Goal: Information Seeking & Learning: Compare options

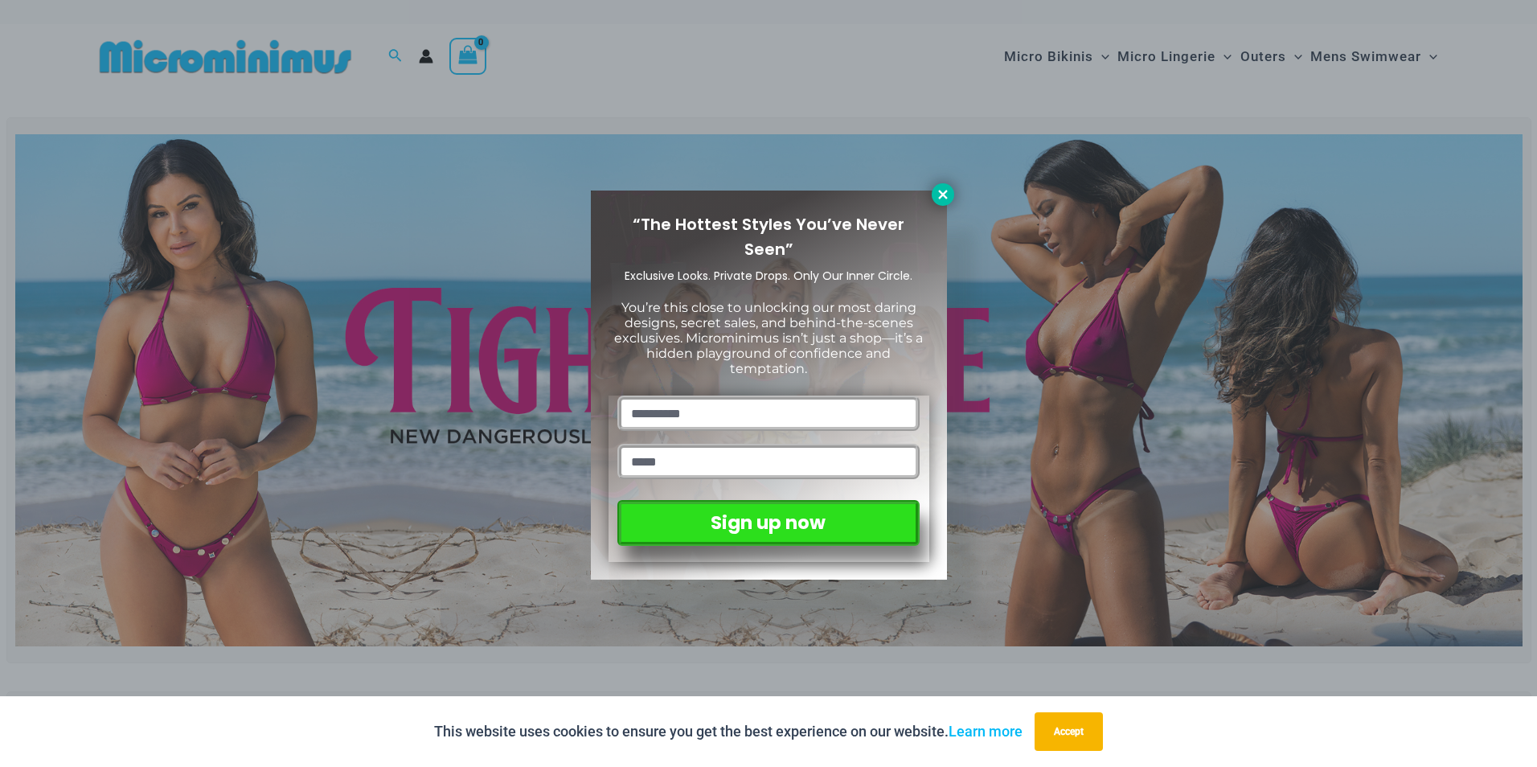
click at [945, 198] on icon at bounding box center [942, 194] width 9 height 9
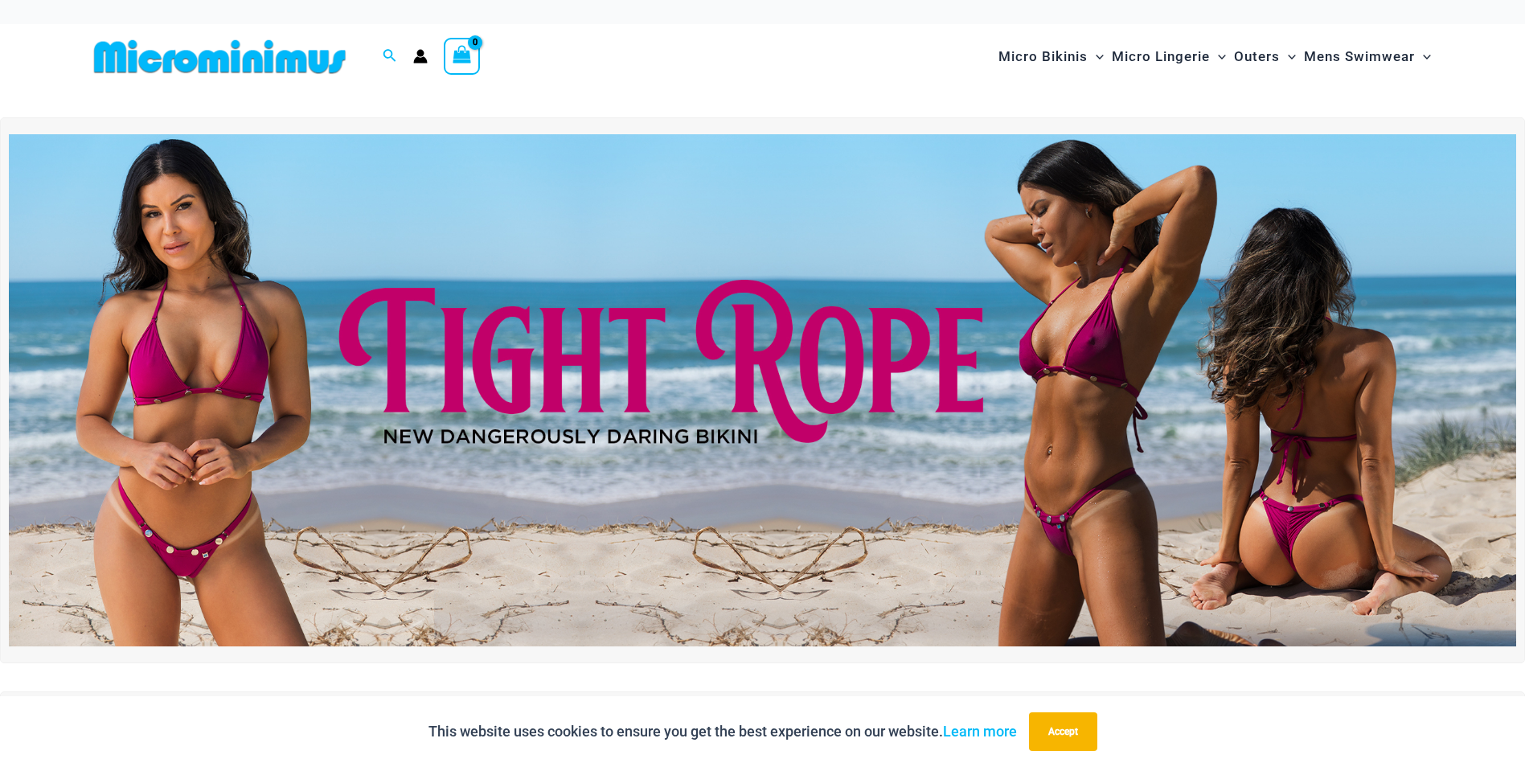
click at [1322, 456] on img at bounding box center [762, 390] width 1507 height 512
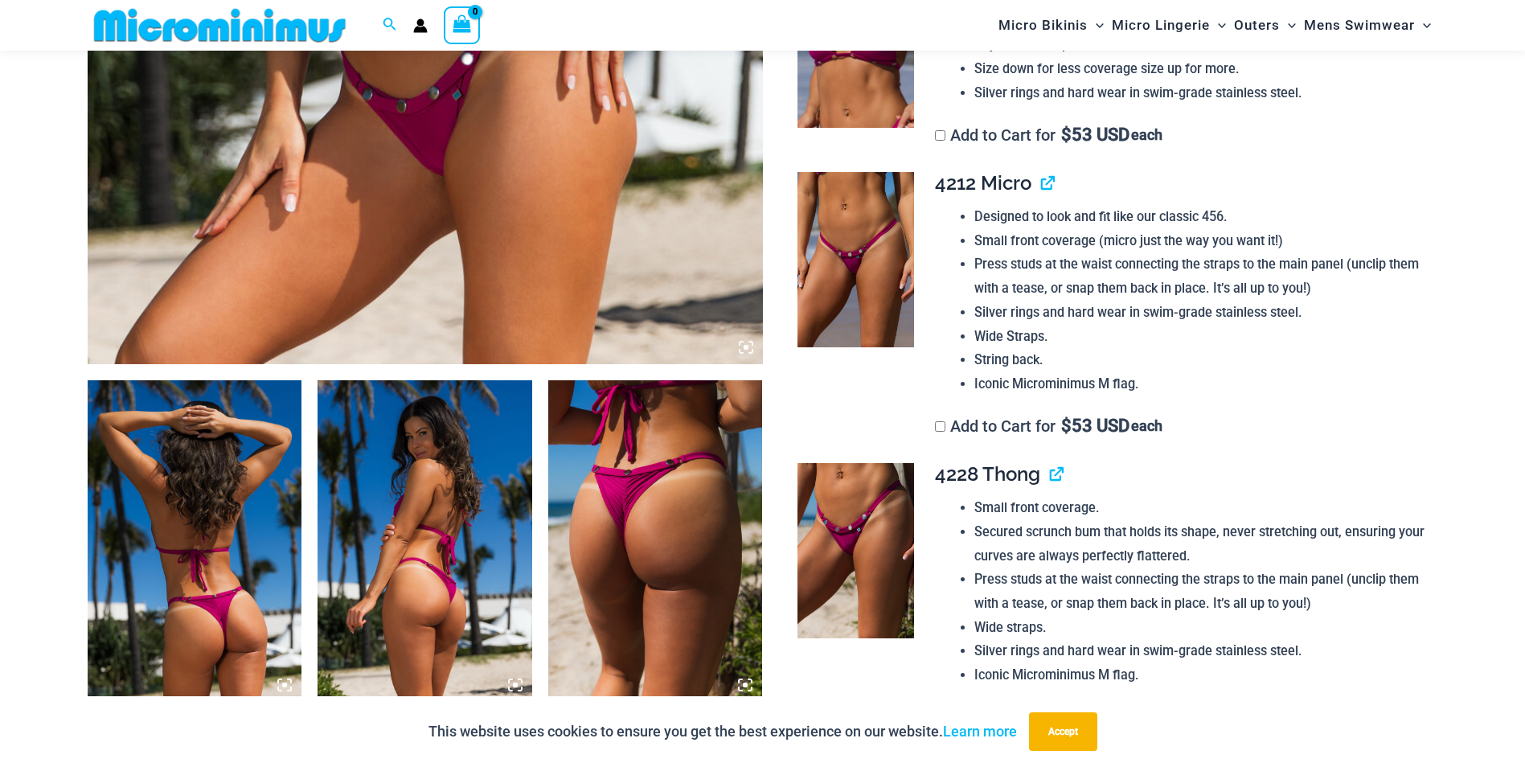
scroll to position [1063, 0]
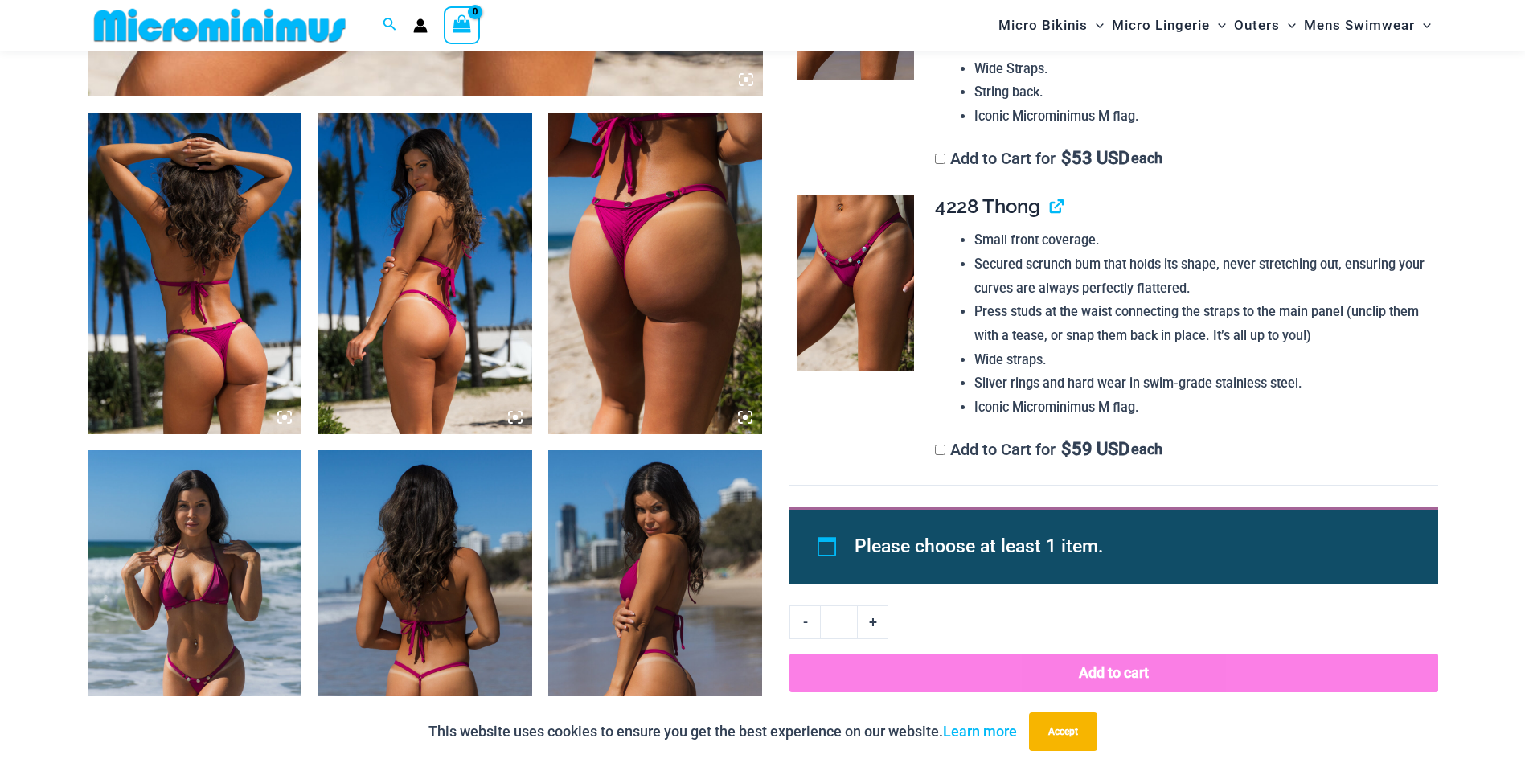
click at [645, 342] on img at bounding box center [655, 274] width 215 height 322
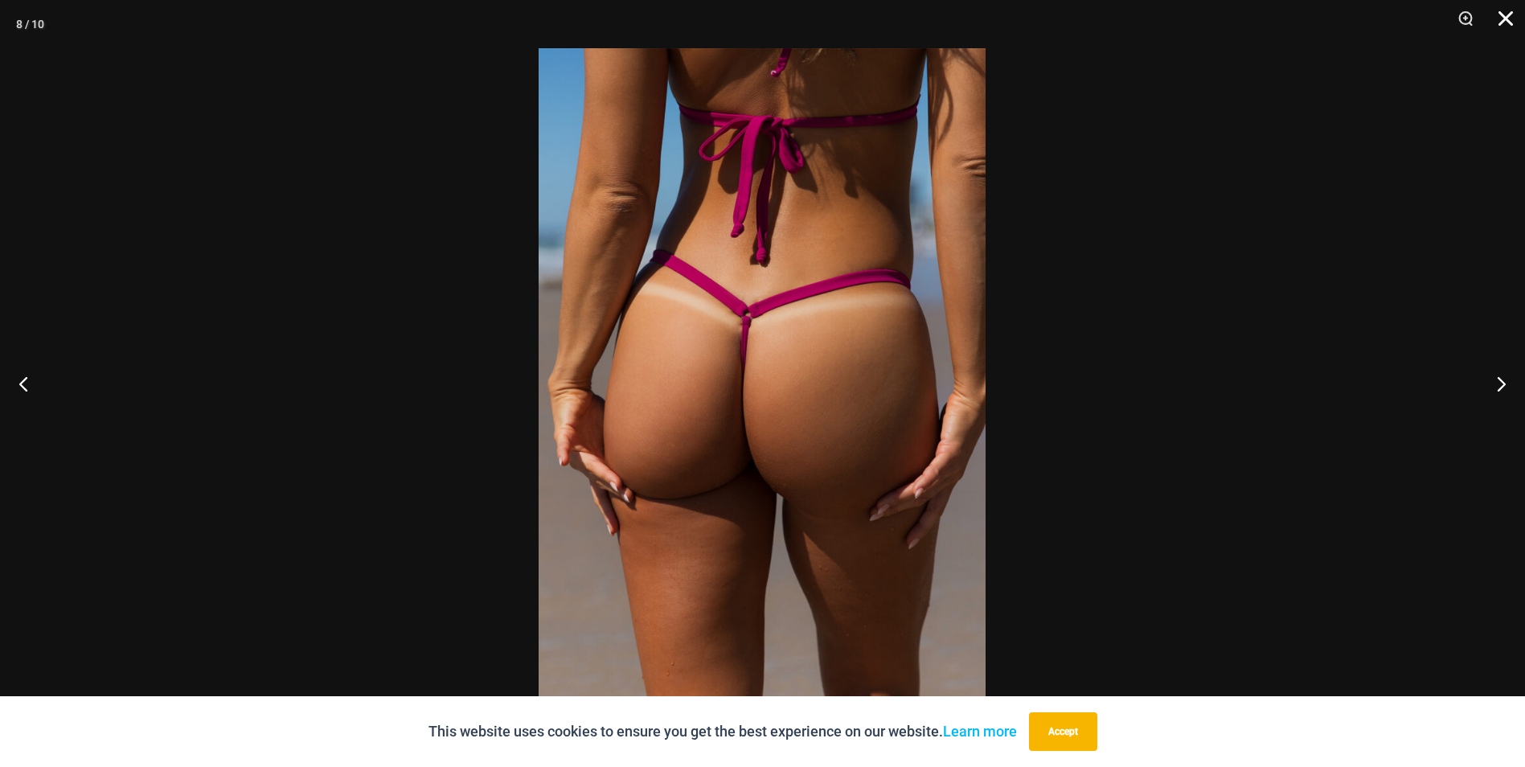
click at [1505, 21] on button "Close" at bounding box center [1500, 24] width 40 height 48
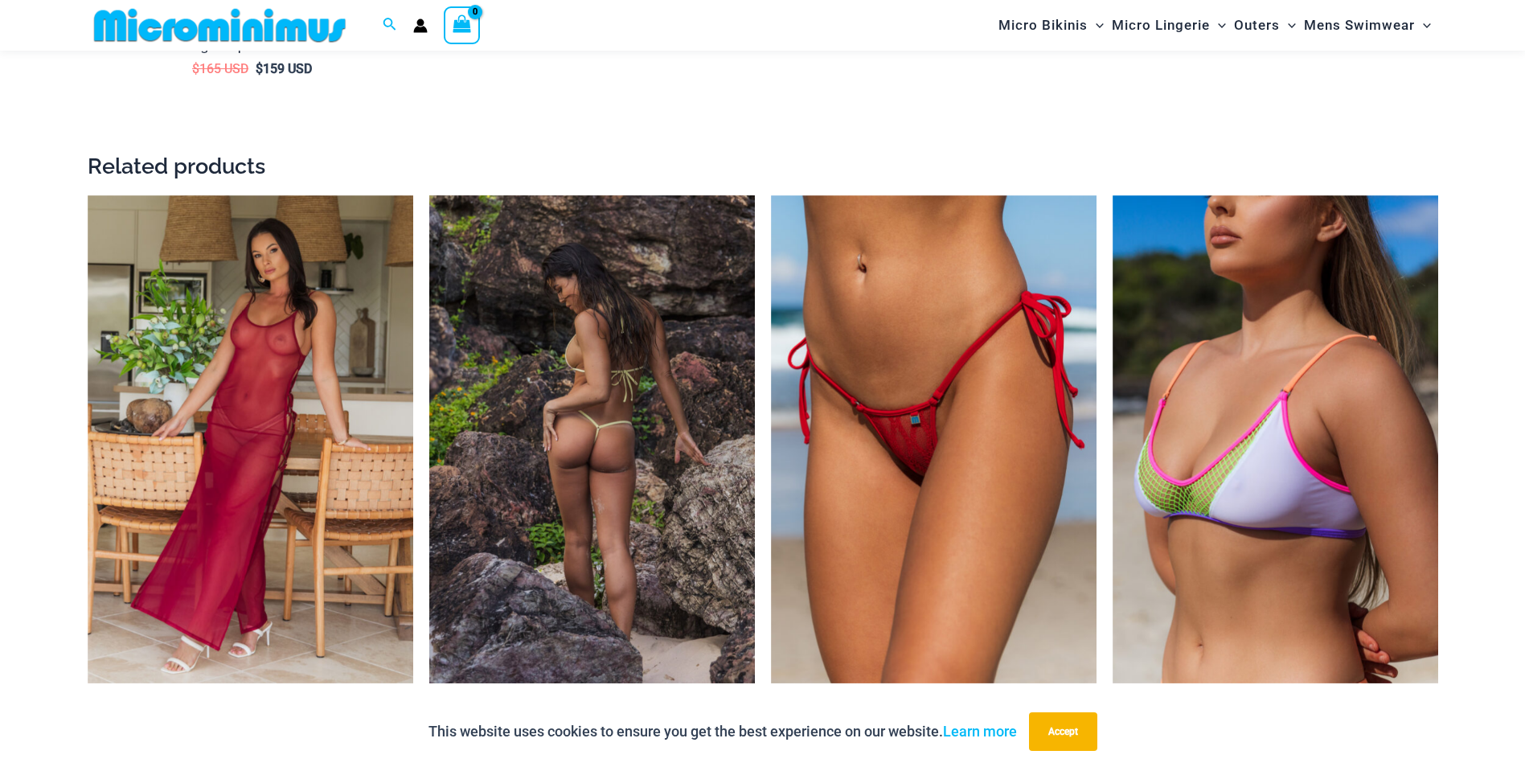
scroll to position [2939, 0]
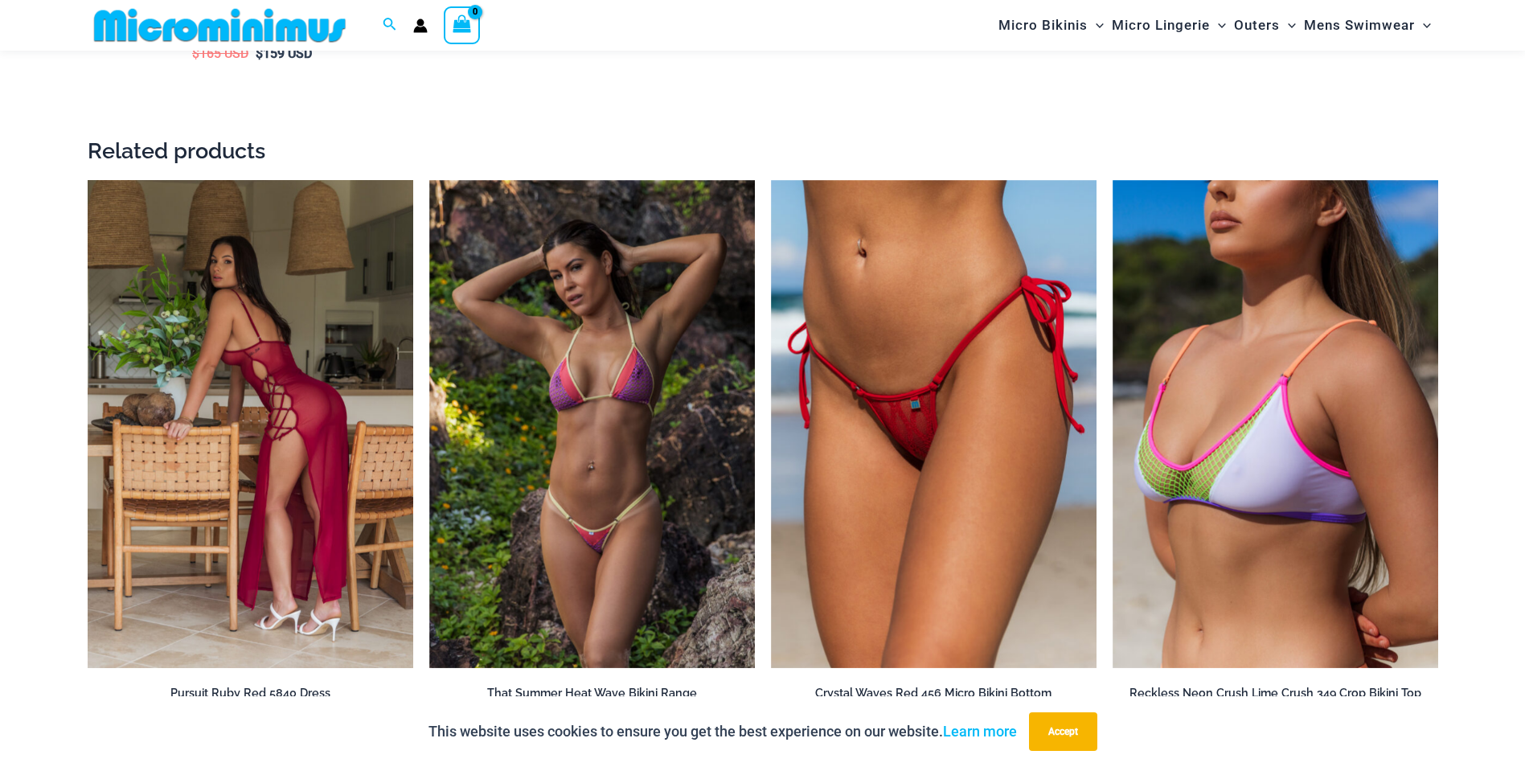
click at [305, 421] on img at bounding box center [251, 424] width 326 height 489
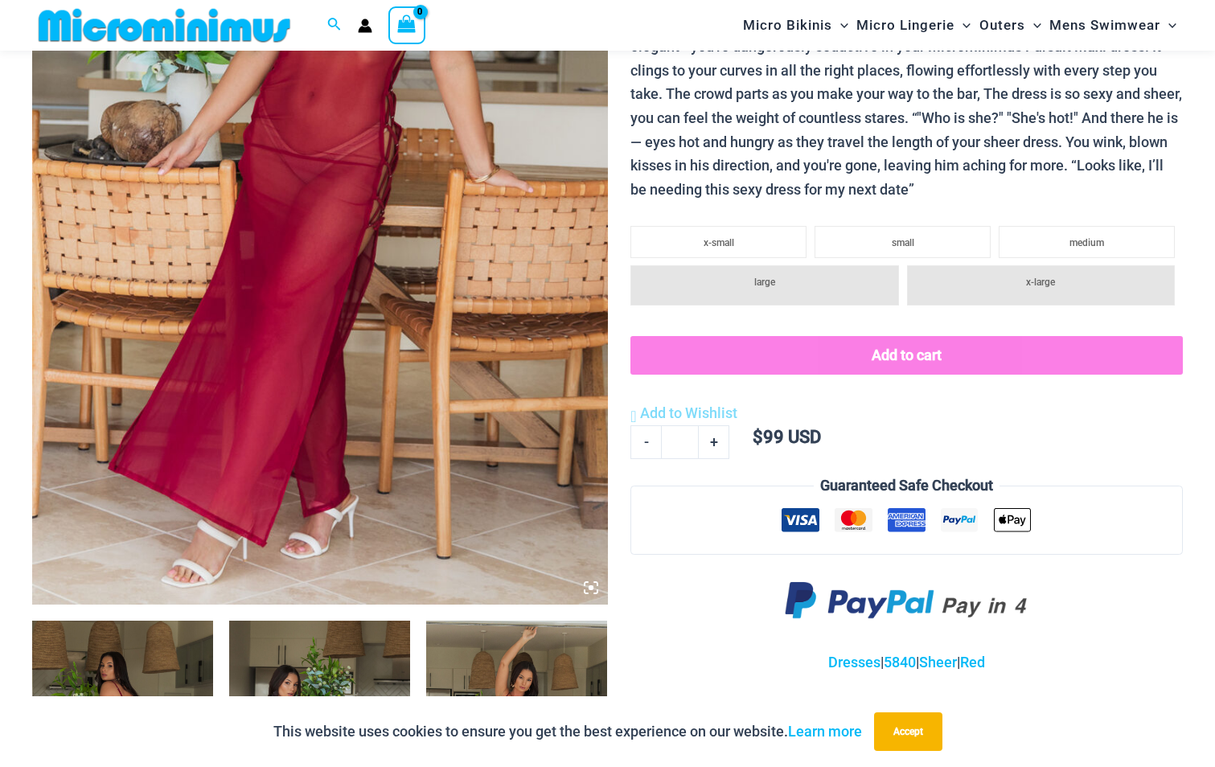
scroll to position [252, 0]
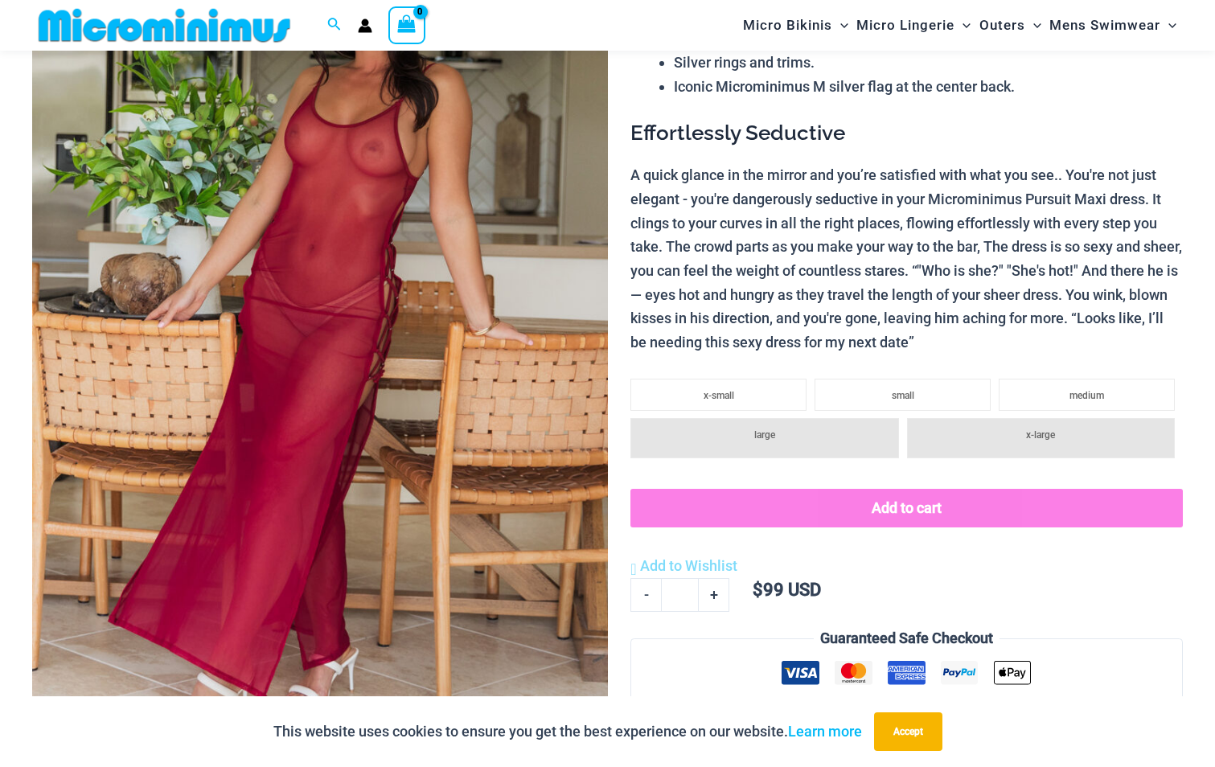
click at [233, 371] on img at bounding box center [320, 325] width 576 height 863
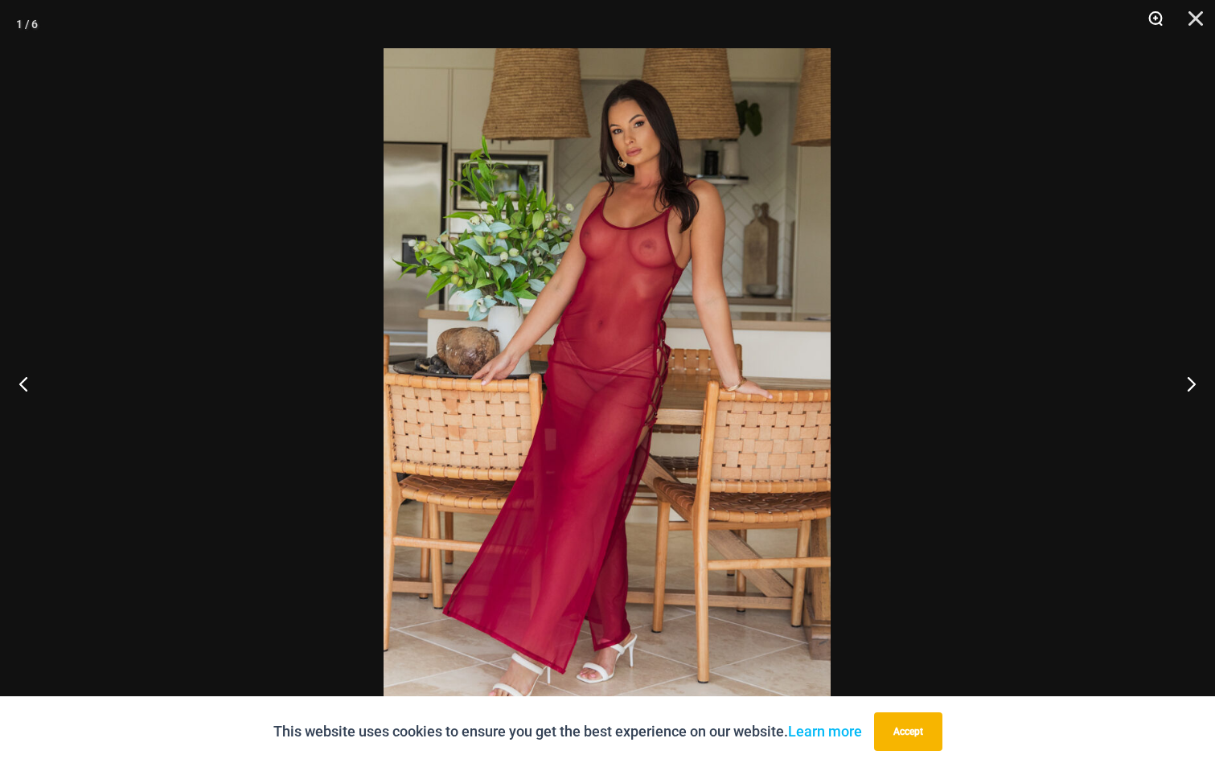
click at [1154, 23] on button "Zoom" at bounding box center [1149, 24] width 40 height 48
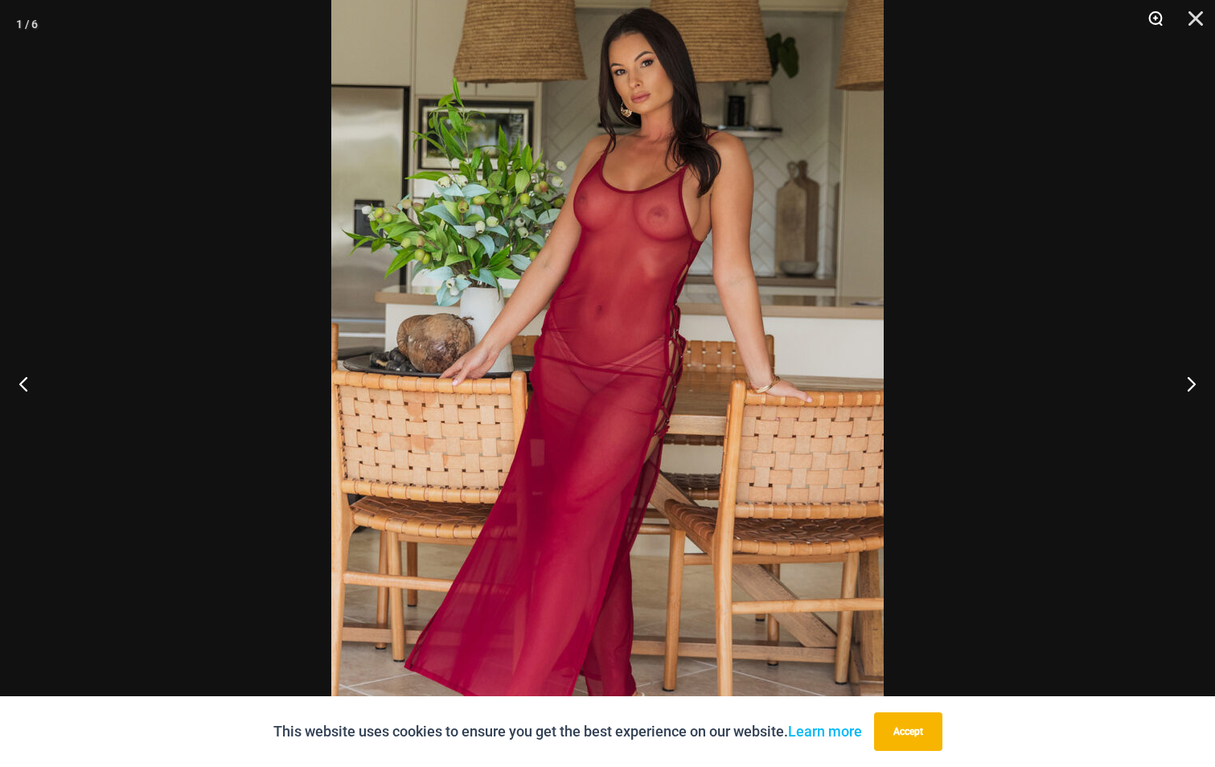
click at [1154, 23] on button "Zoom" at bounding box center [1149, 24] width 40 height 48
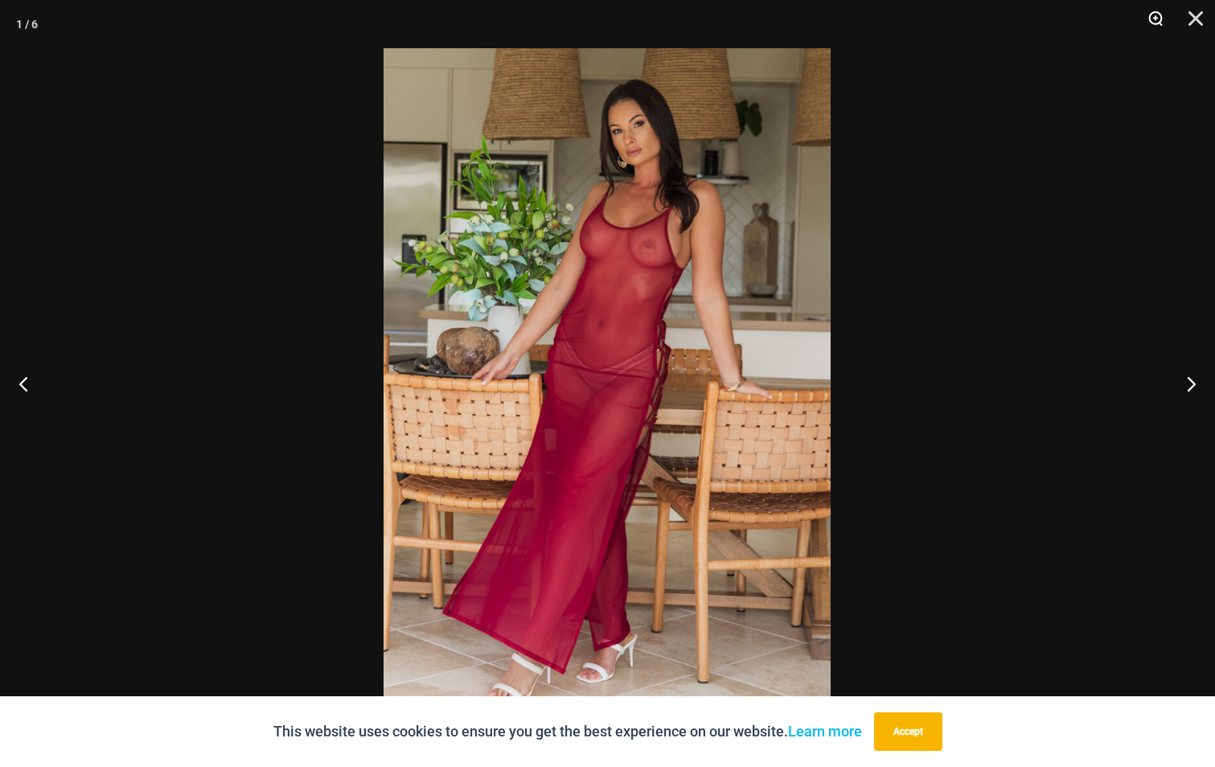
click at [1154, 23] on button "Zoom" at bounding box center [1149, 24] width 40 height 48
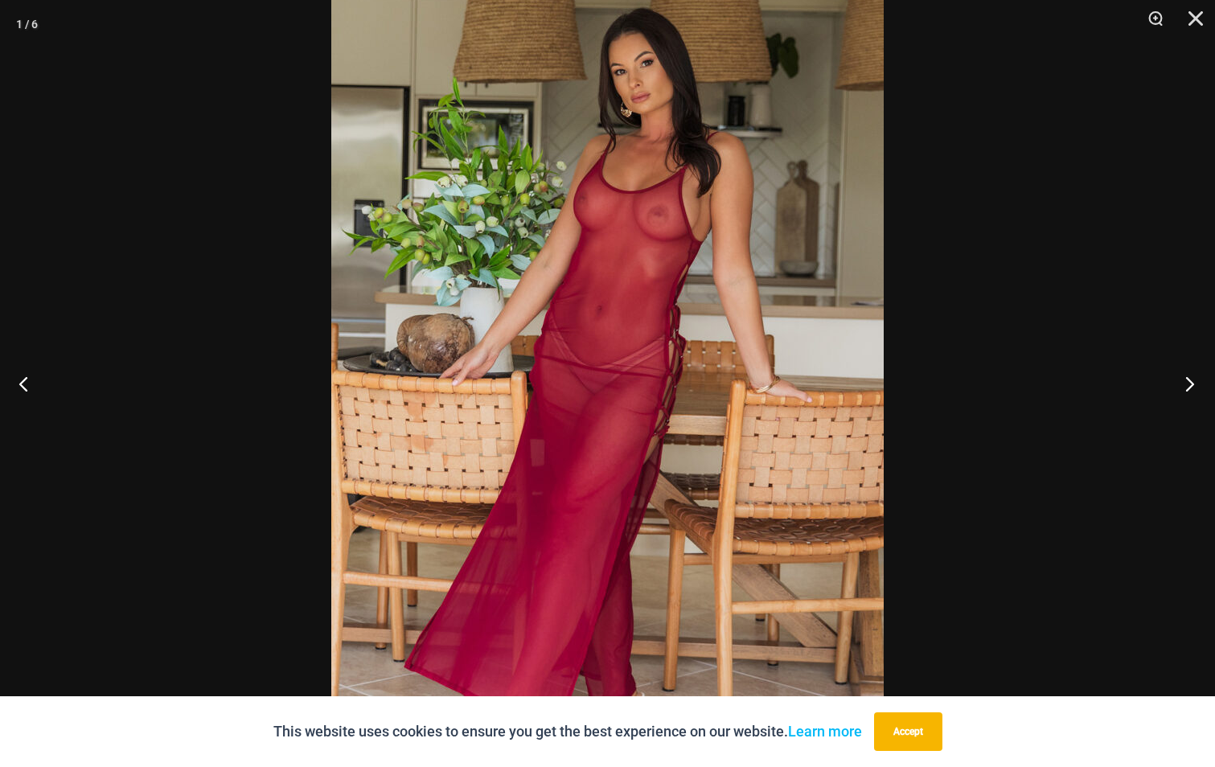
click at [1186, 381] on button "Next" at bounding box center [1184, 383] width 60 height 80
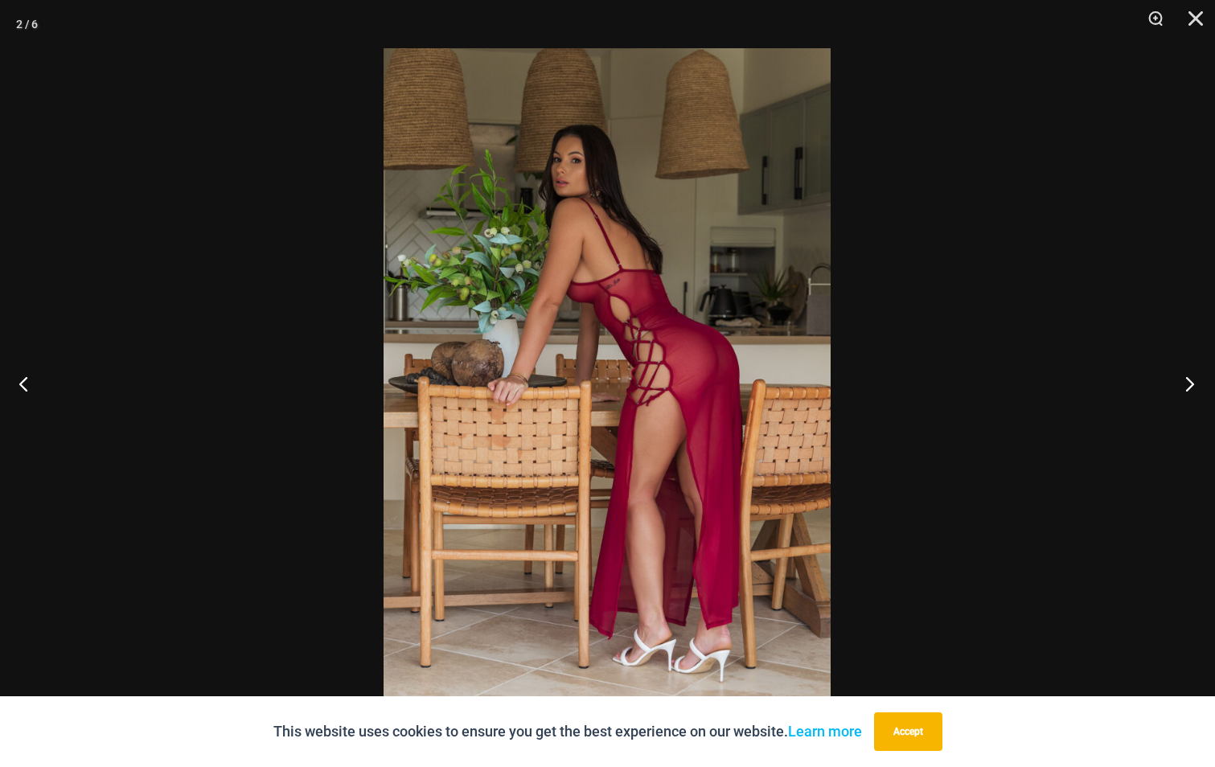
click at [1186, 381] on button "Next" at bounding box center [1184, 383] width 60 height 80
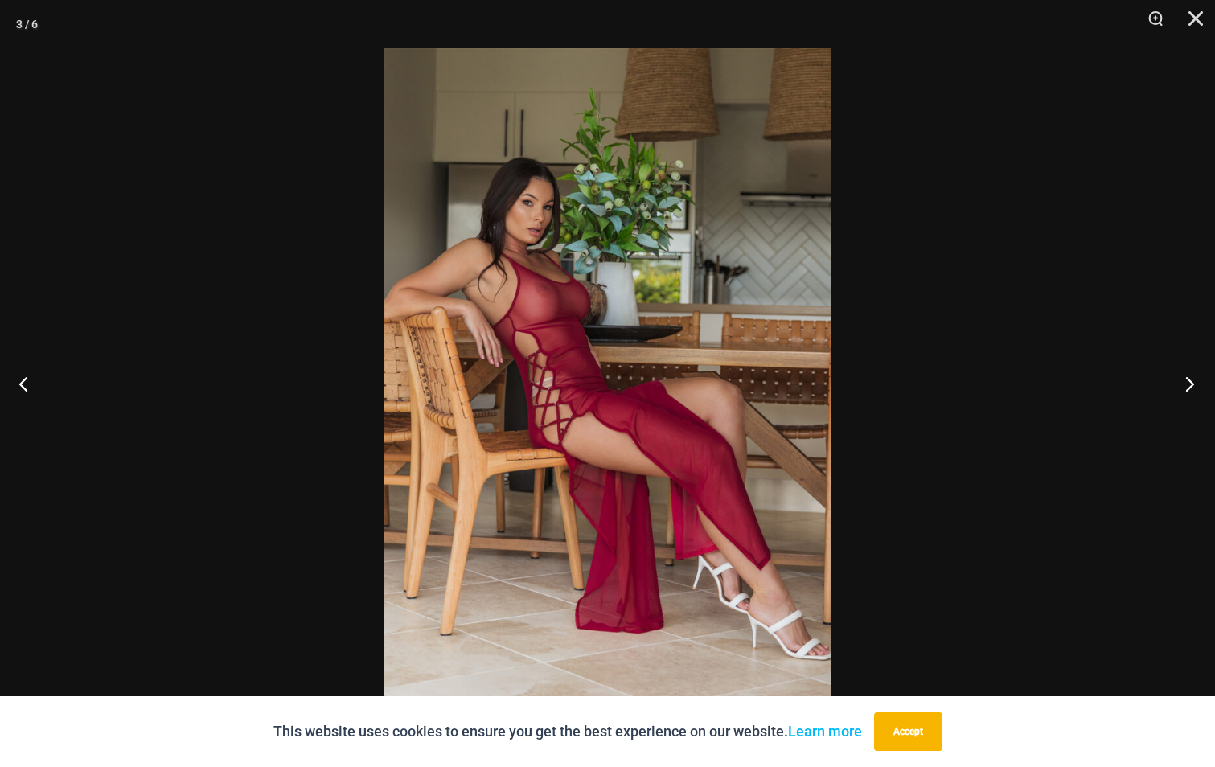
click at [1186, 381] on button "Next" at bounding box center [1184, 383] width 60 height 80
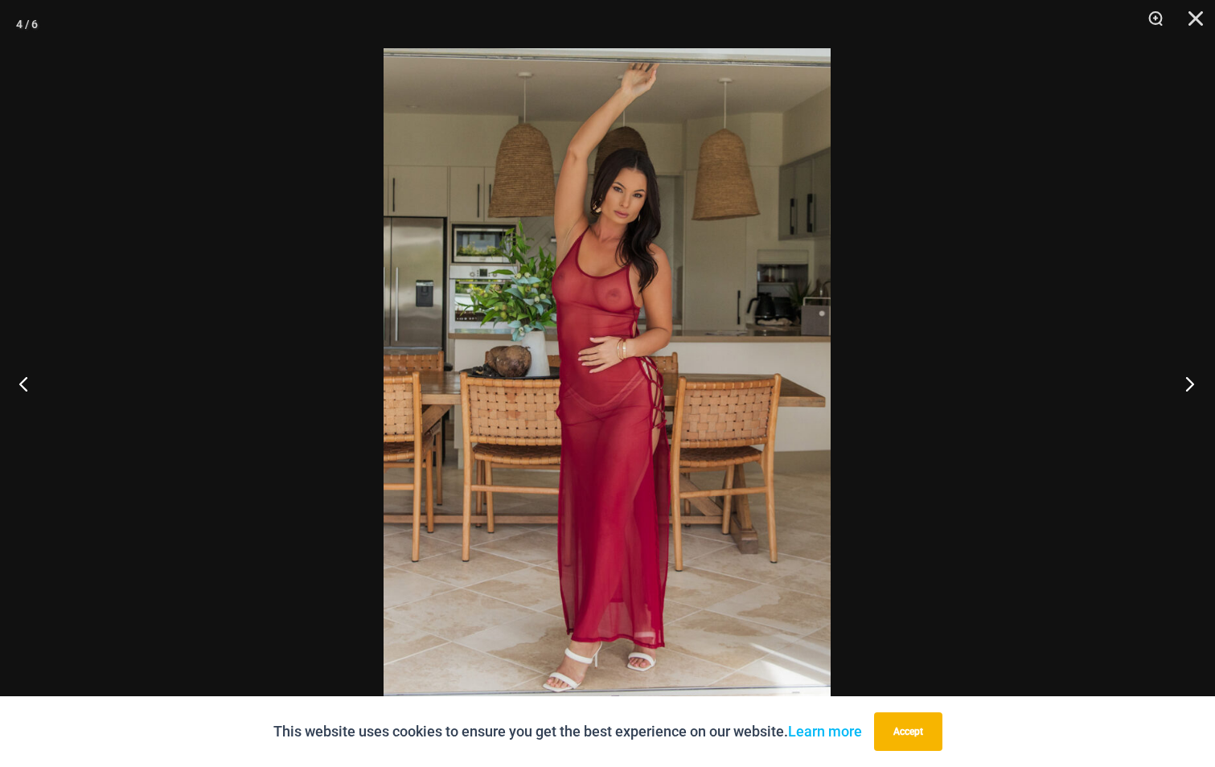
click at [1186, 381] on button "Next" at bounding box center [1184, 383] width 60 height 80
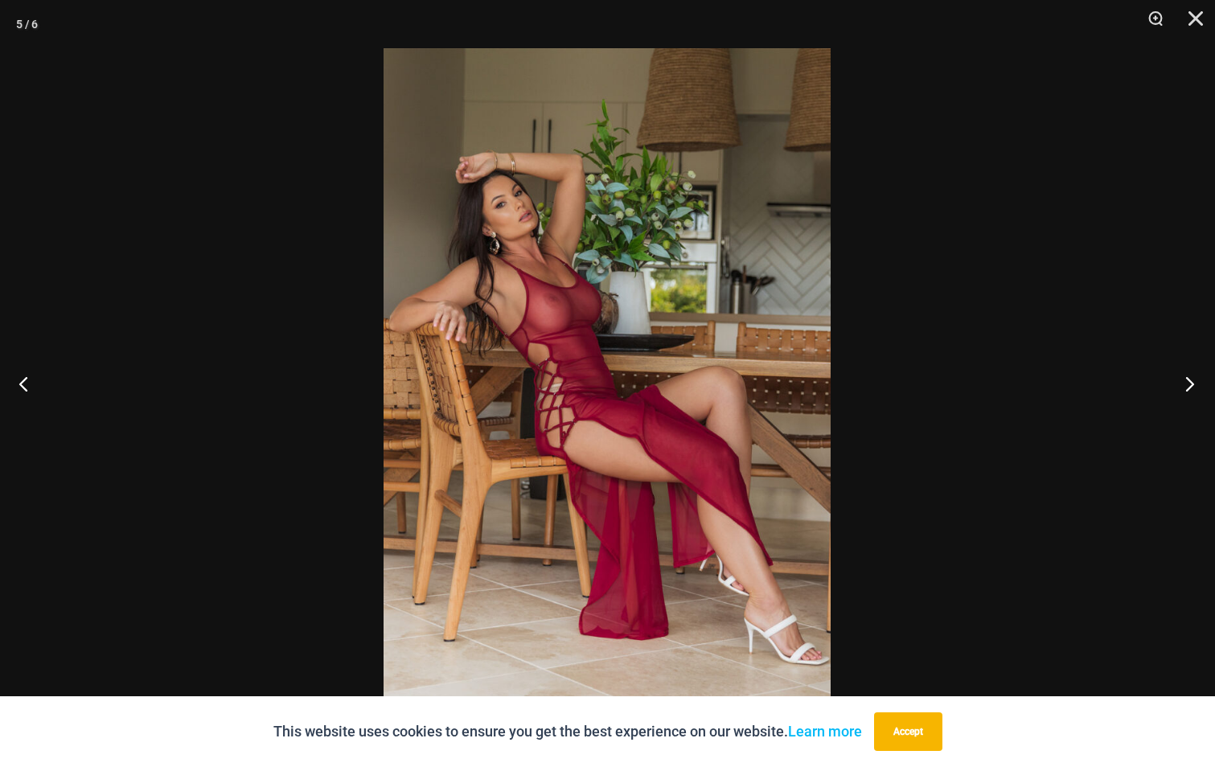
click at [1186, 381] on button "Next" at bounding box center [1184, 383] width 60 height 80
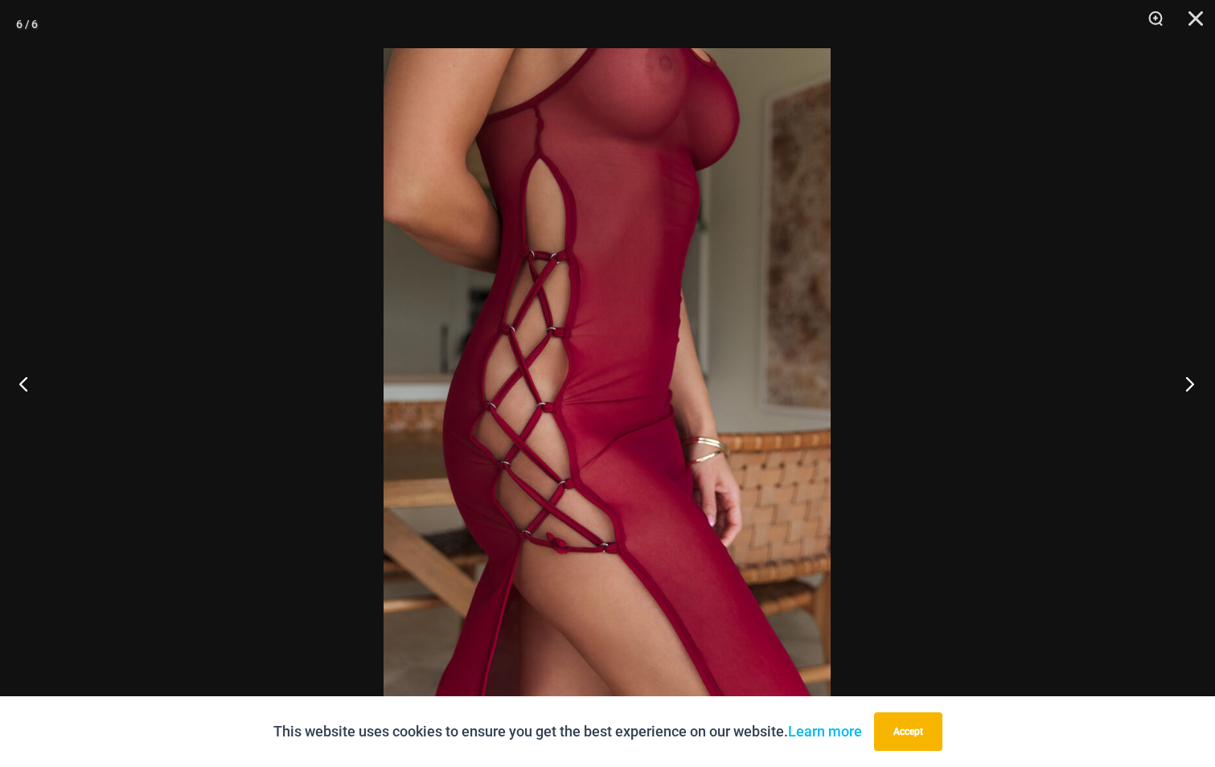
click at [1186, 381] on button "Next" at bounding box center [1184, 383] width 60 height 80
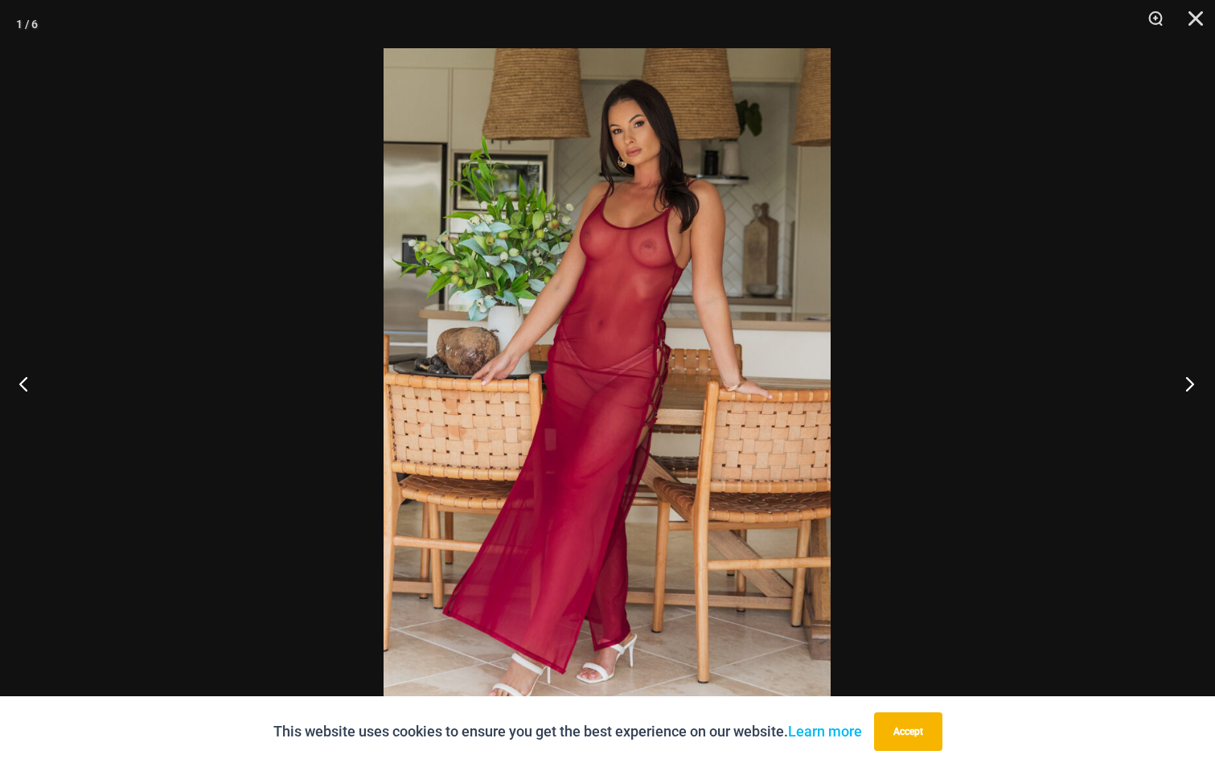
click at [1186, 381] on button "Next" at bounding box center [1184, 383] width 60 height 80
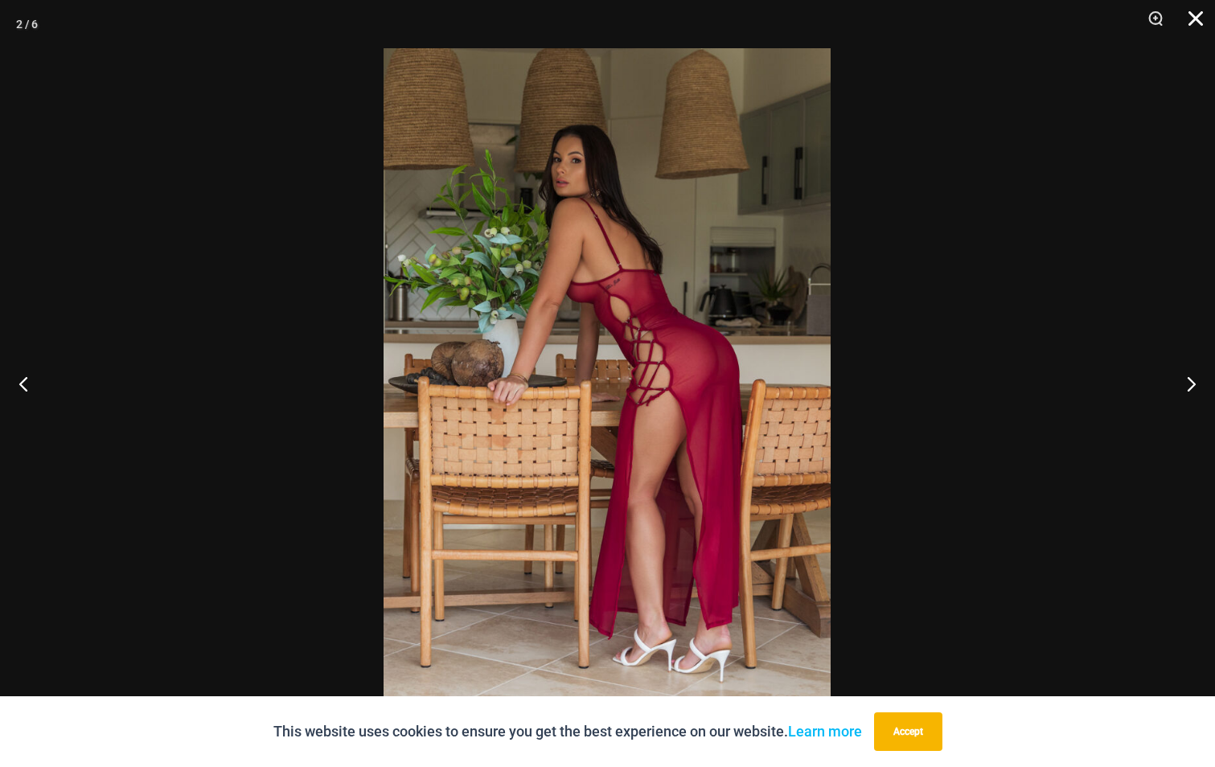
click at [1191, 23] on button "Close" at bounding box center [1190, 24] width 40 height 48
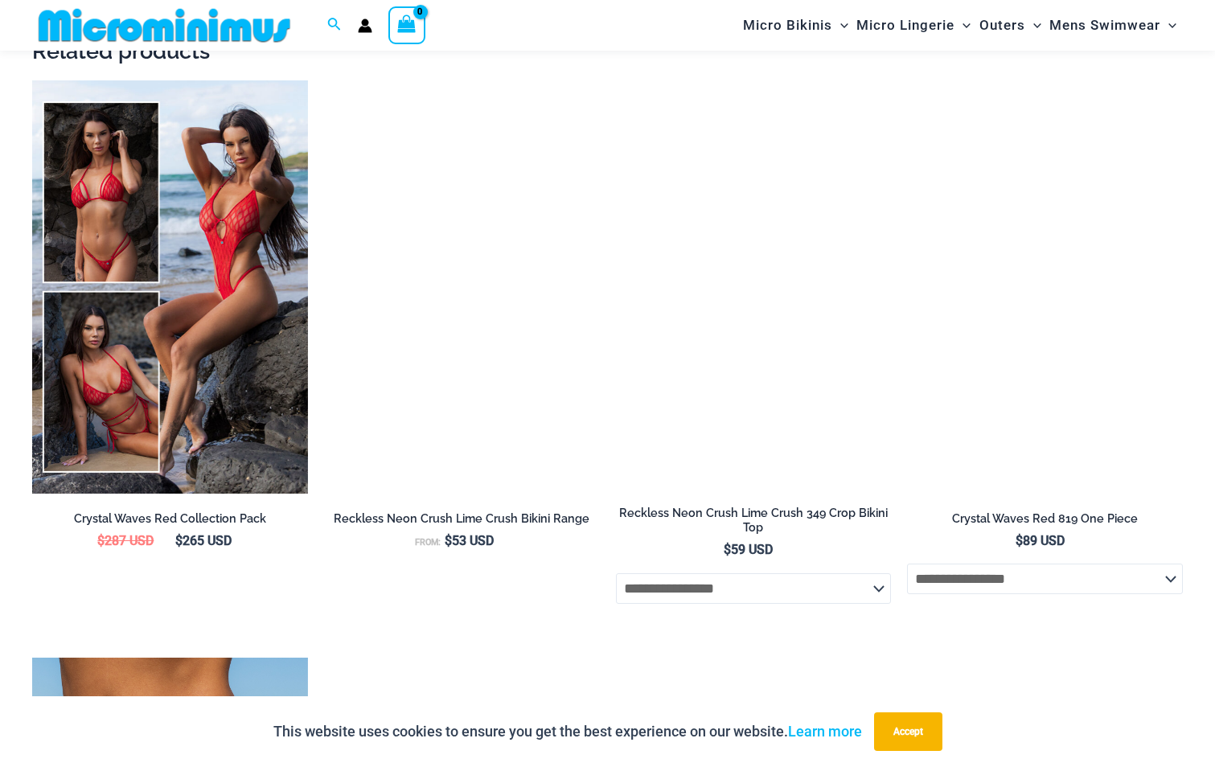
scroll to position [1593, 0]
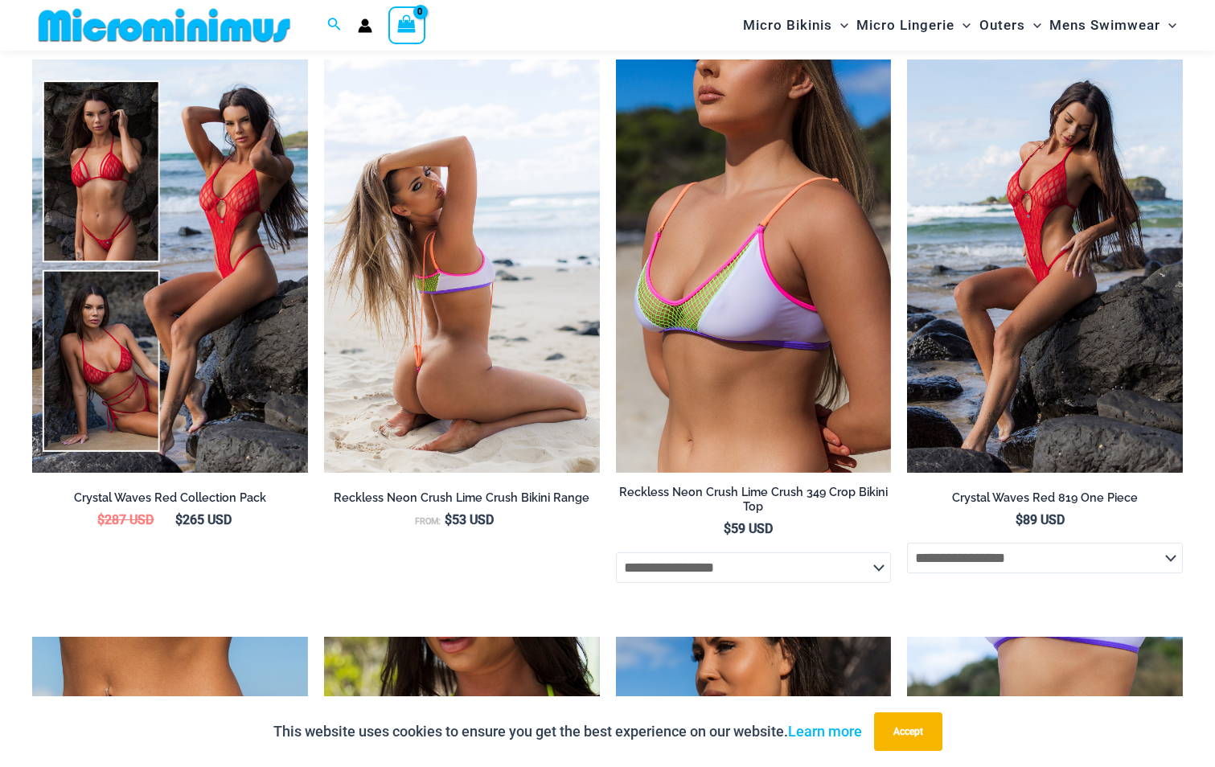
click at [479, 348] on img at bounding box center [462, 265] width 276 height 413
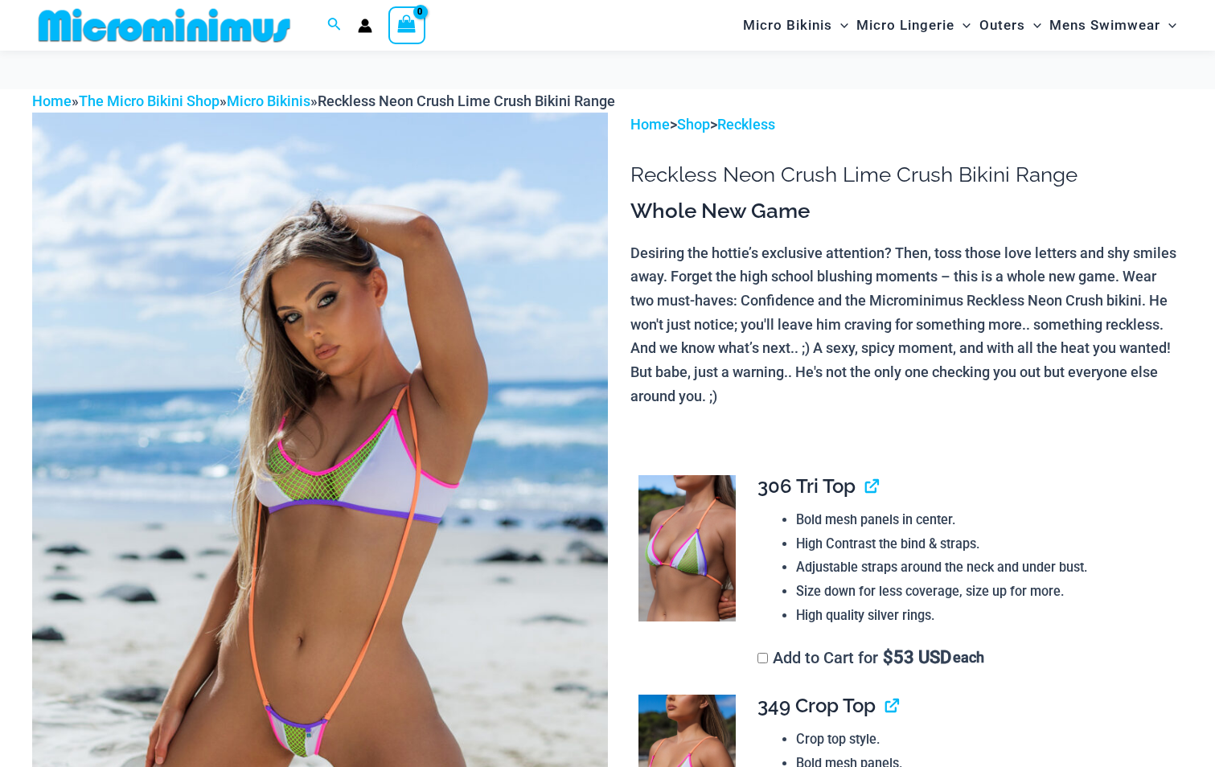
scroll to position [252, 0]
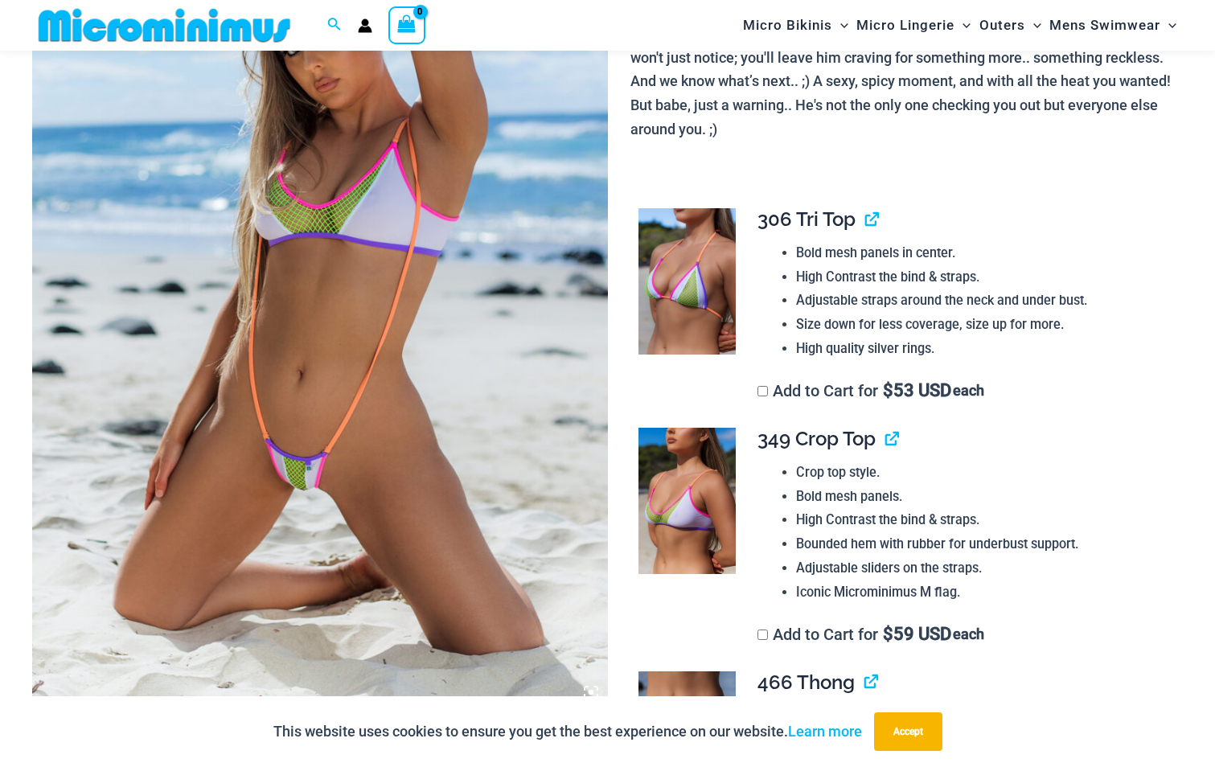
click at [373, 332] on img at bounding box center [320, 277] width 576 height 863
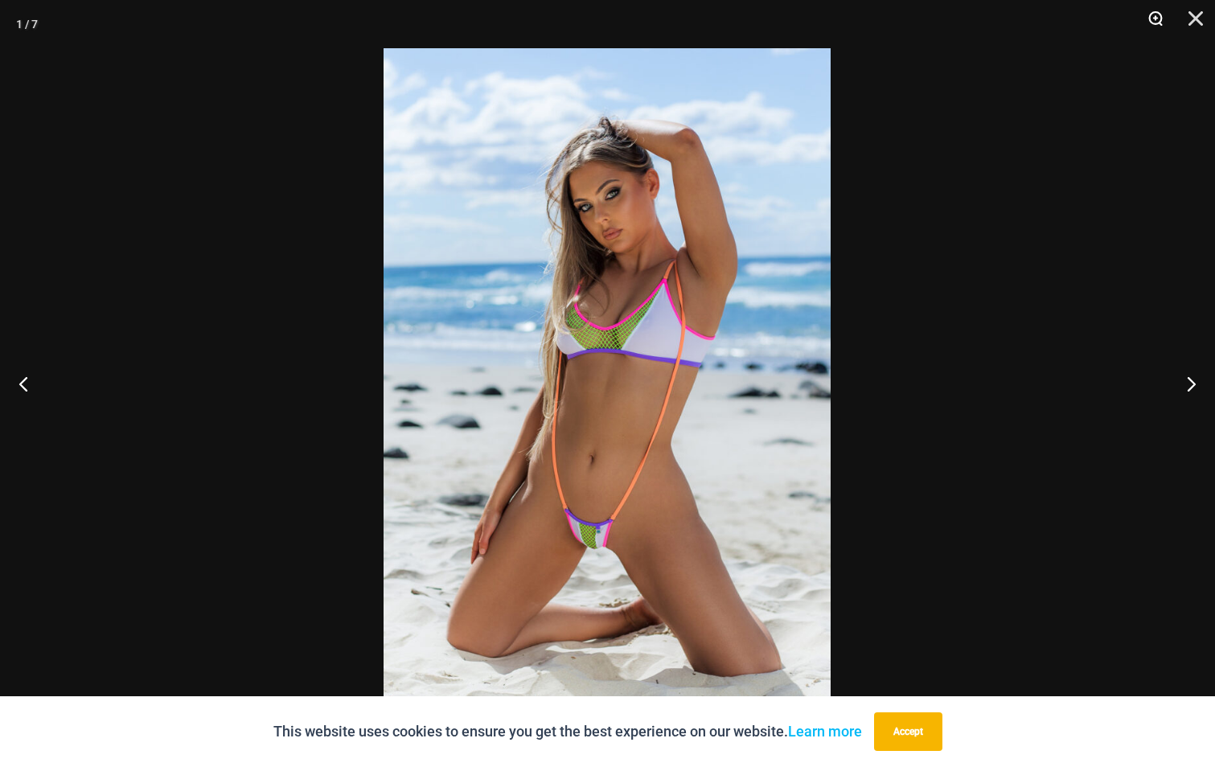
click at [1158, 18] on button "Zoom" at bounding box center [1149, 24] width 40 height 48
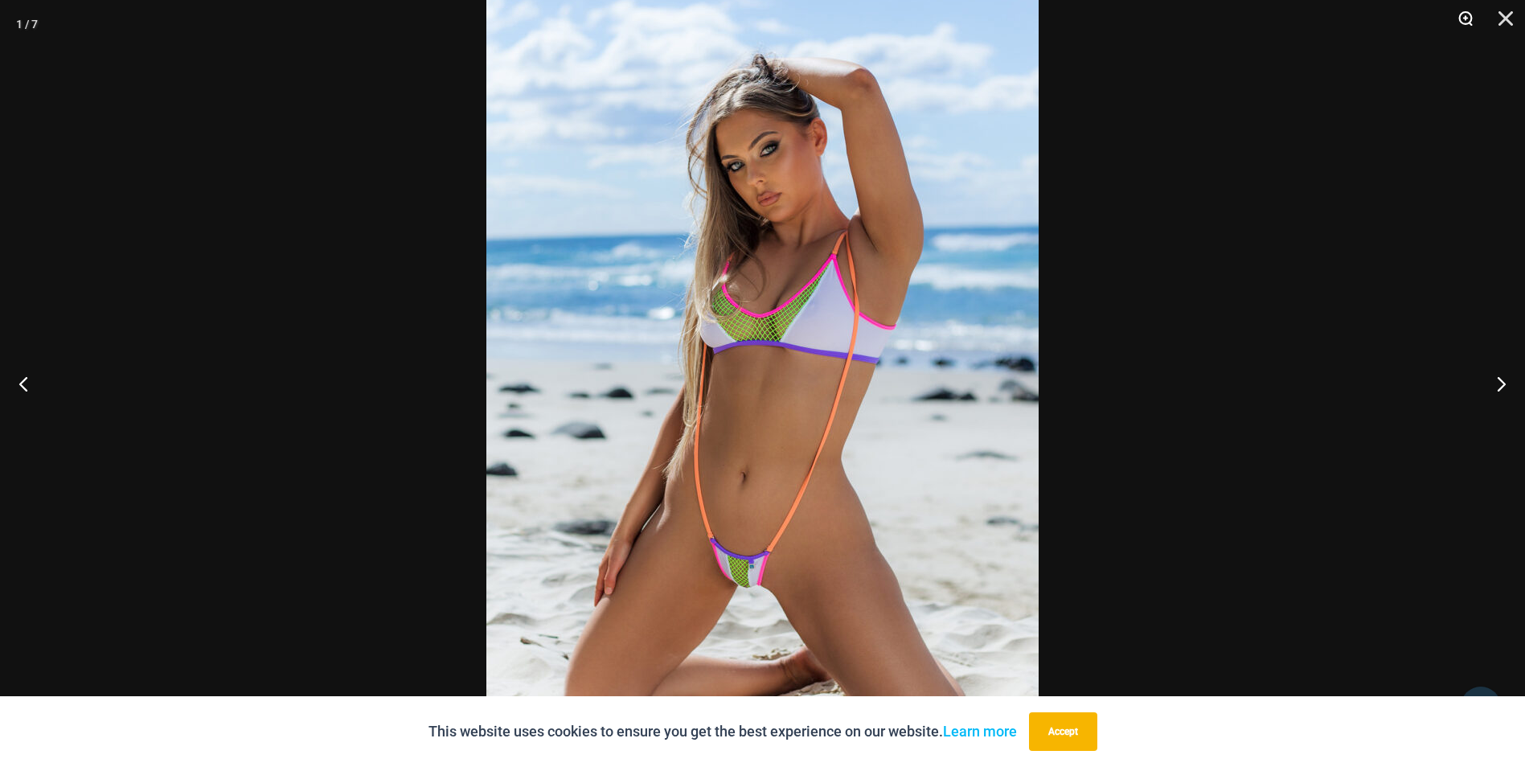
click at [1214, 14] on button "Zoom" at bounding box center [1460, 24] width 40 height 48
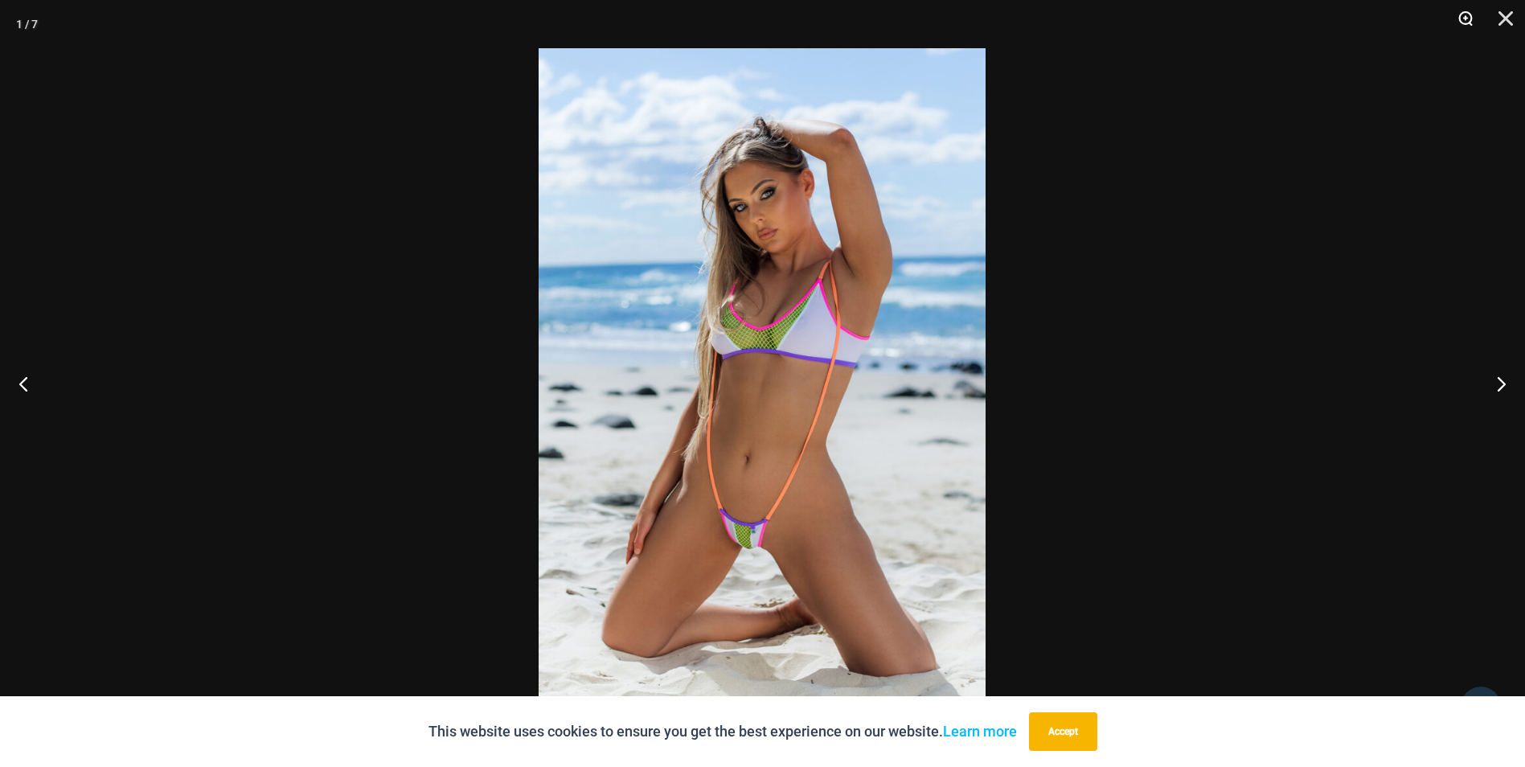
click at [1214, 14] on button "Zoom" at bounding box center [1460, 24] width 40 height 48
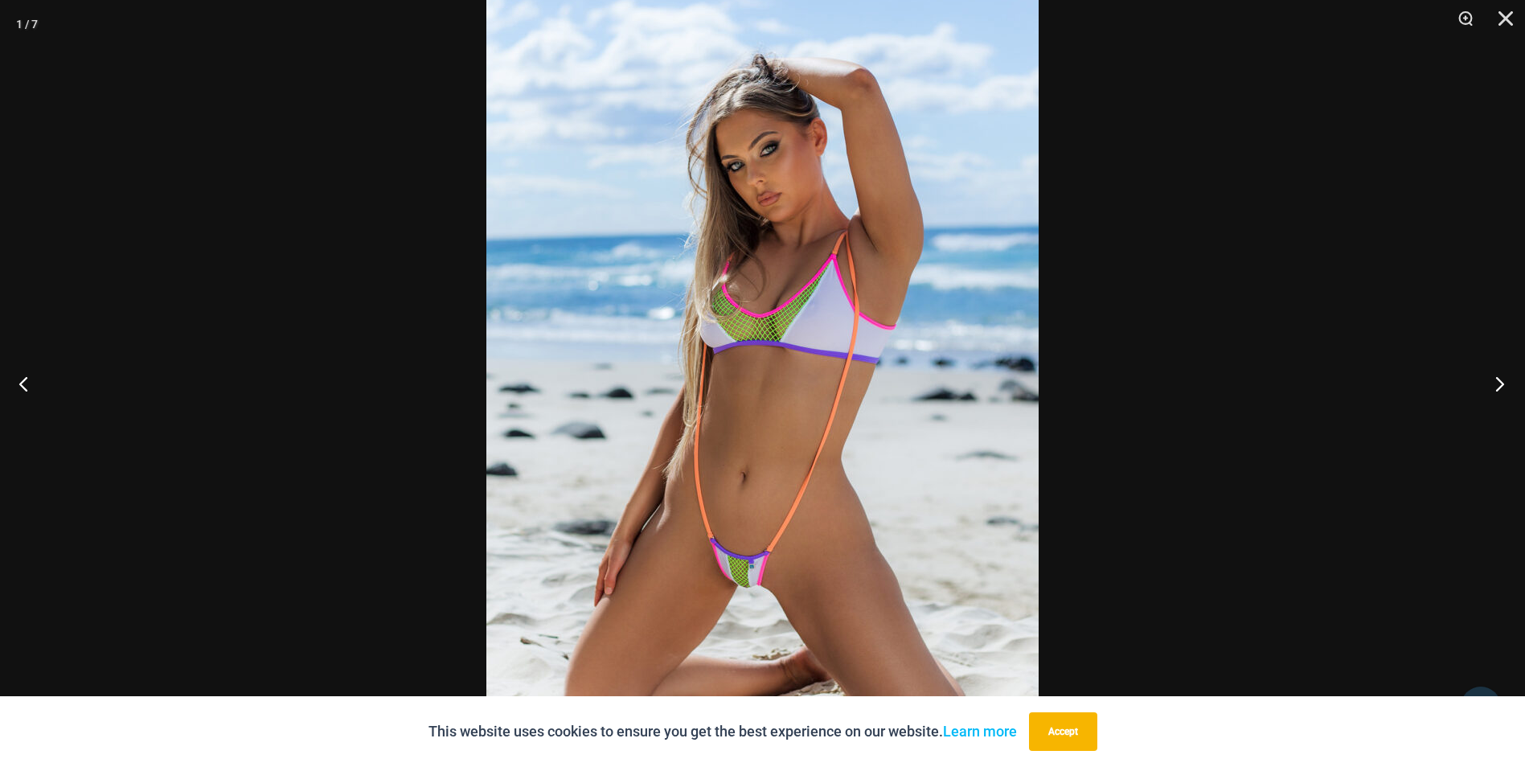
click at [1214, 393] on button "Next" at bounding box center [1495, 383] width 60 height 80
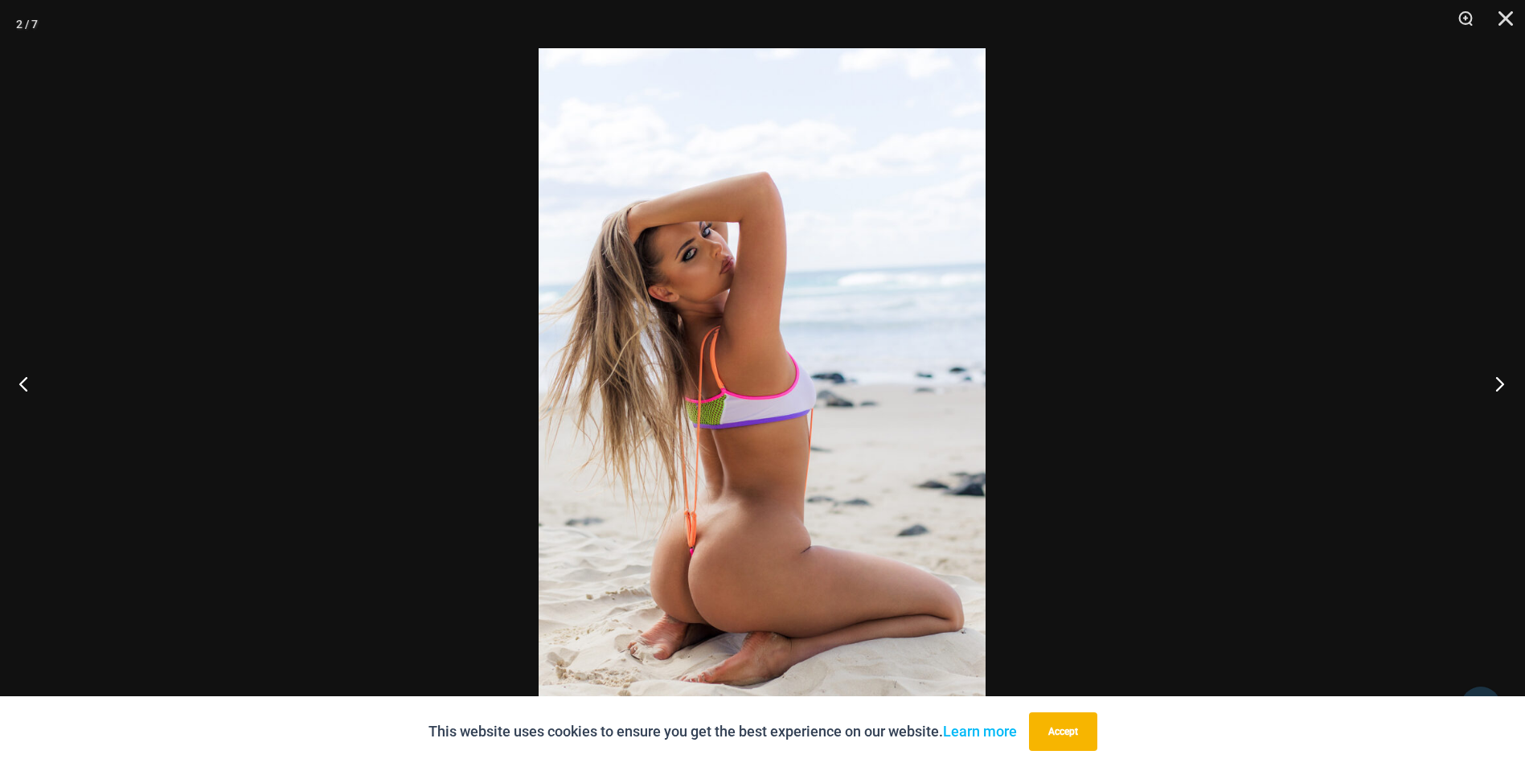
click at [1214, 393] on button "Next" at bounding box center [1495, 383] width 60 height 80
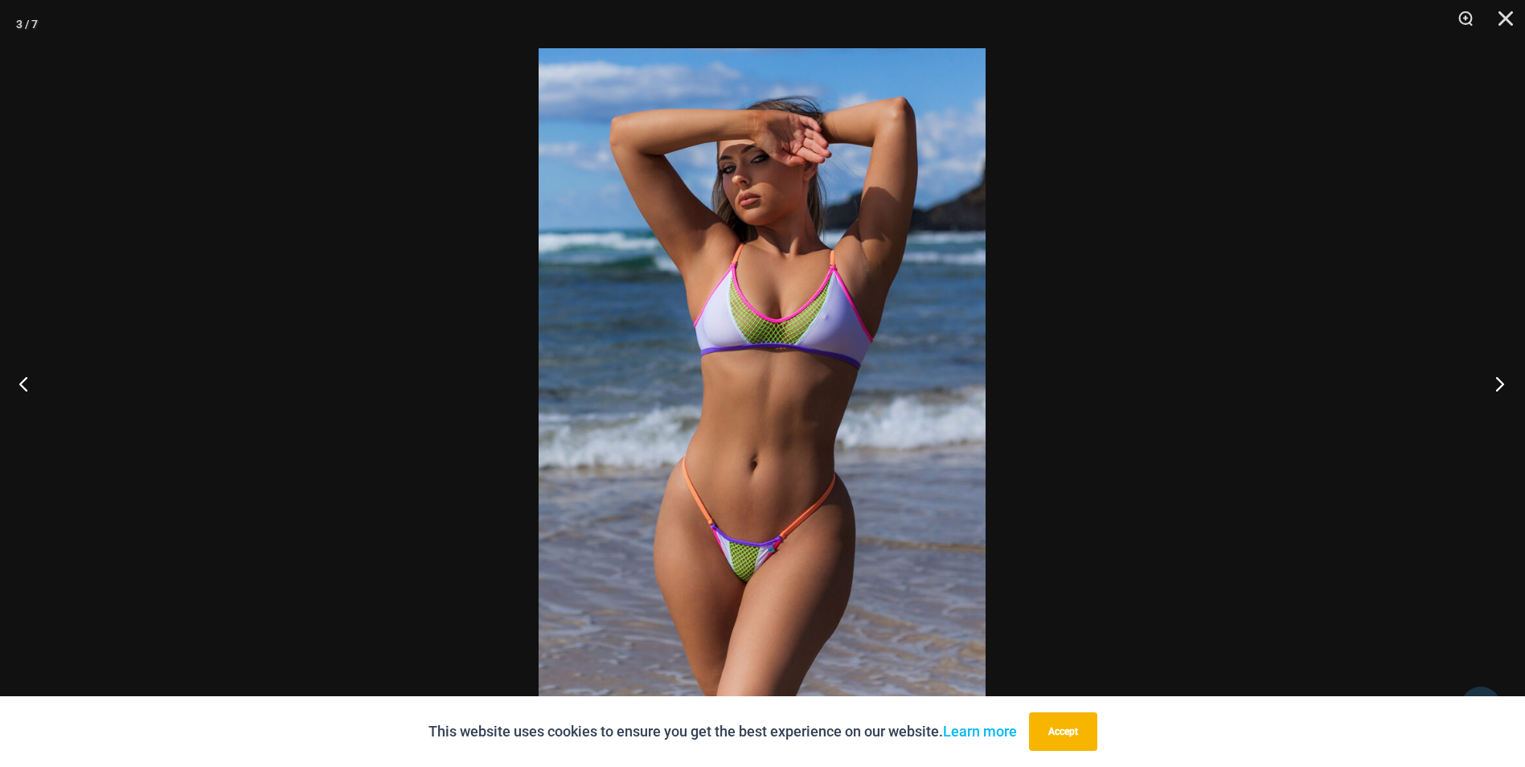
click at [1214, 393] on button "Next" at bounding box center [1495, 383] width 60 height 80
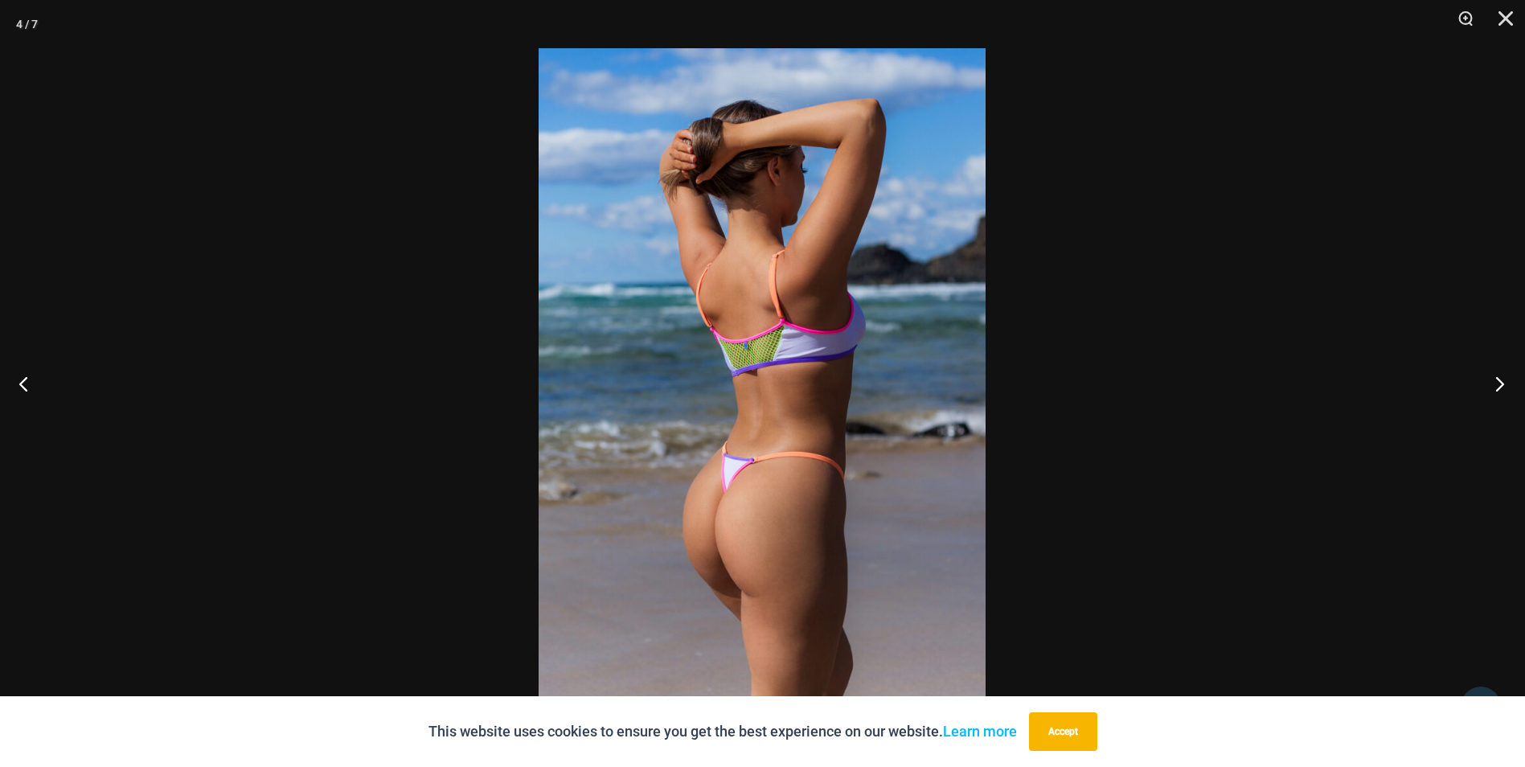
click at [1214, 392] on button "Next" at bounding box center [1495, 383] width 60 height 80
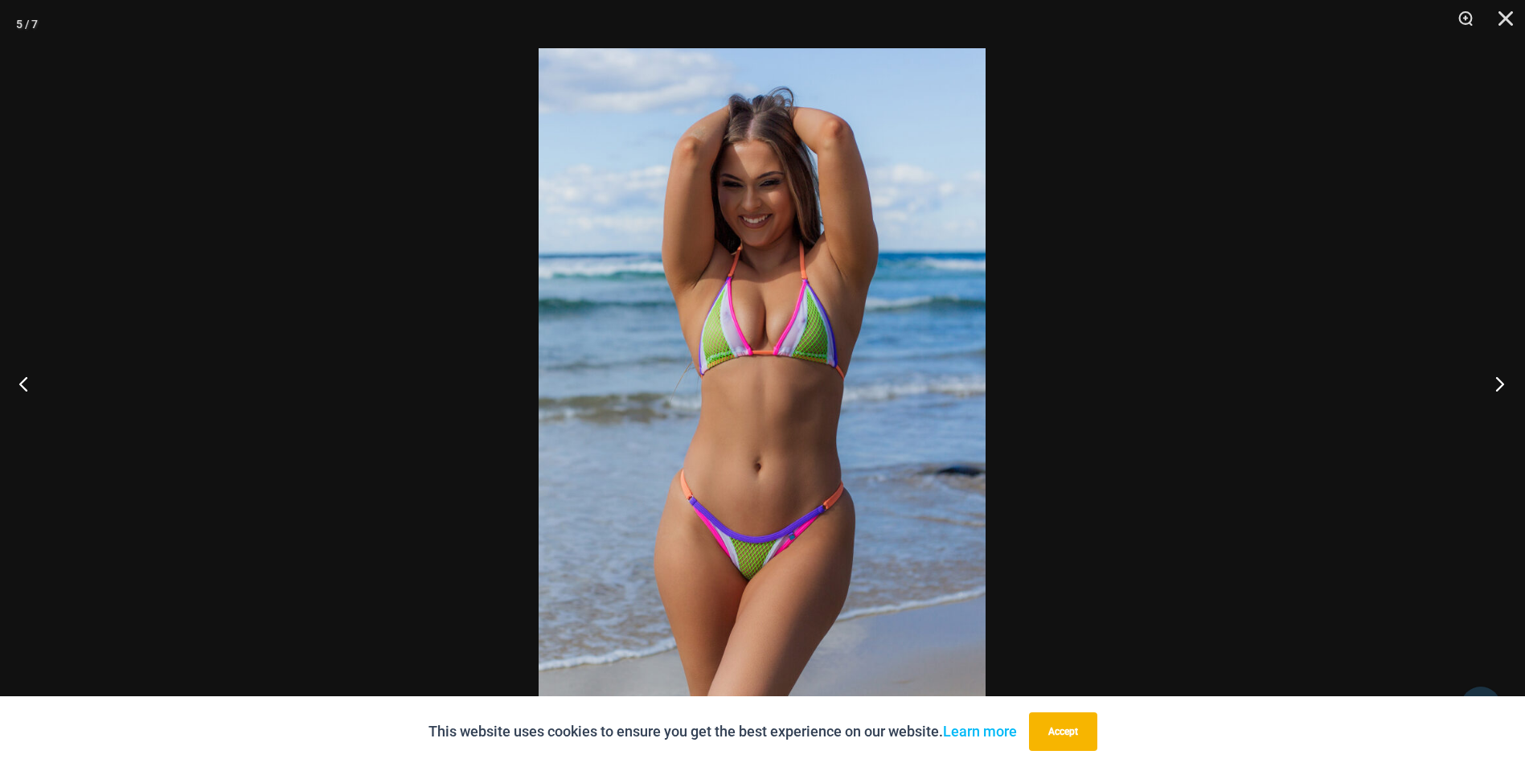
click at [1214, 392] on button "Next" at bounding box center [1495, 383] width 60 height 80
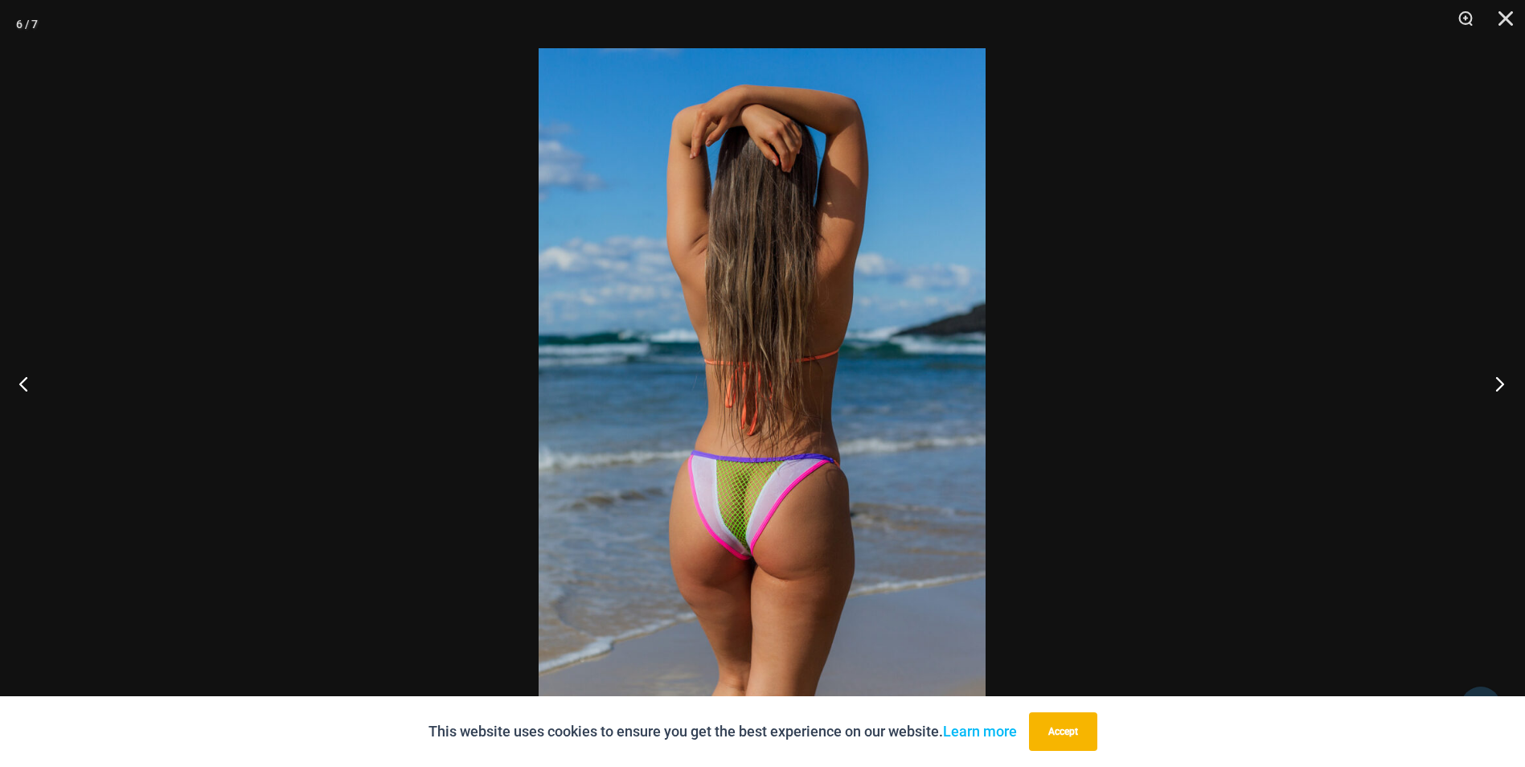
click at [1214, 392] on button "Next" at bounding box center [1495, 383] width 60 height 80
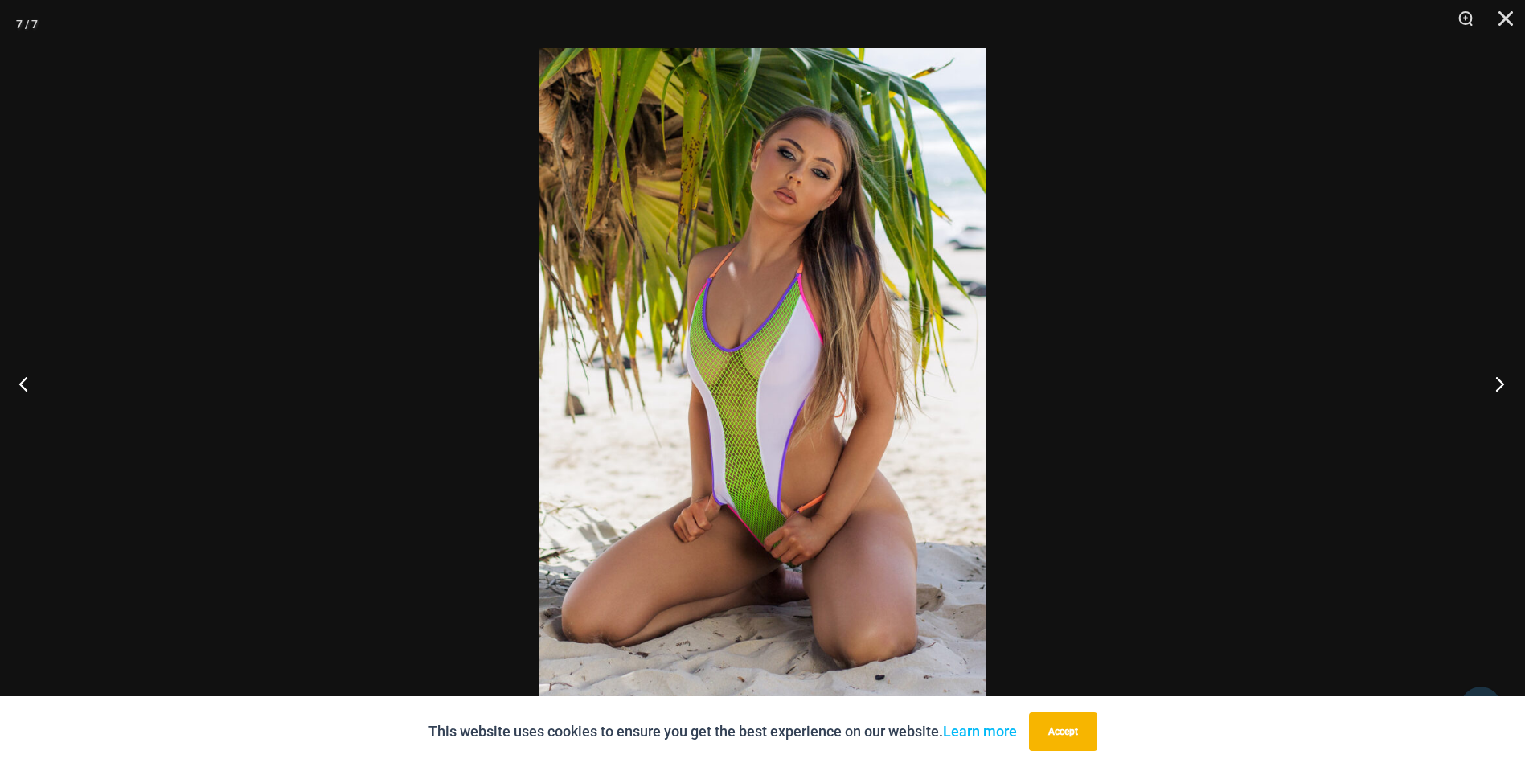
click at [1214, 392] on button "Next" at bounding box center [1495, 383] width 60 height 80
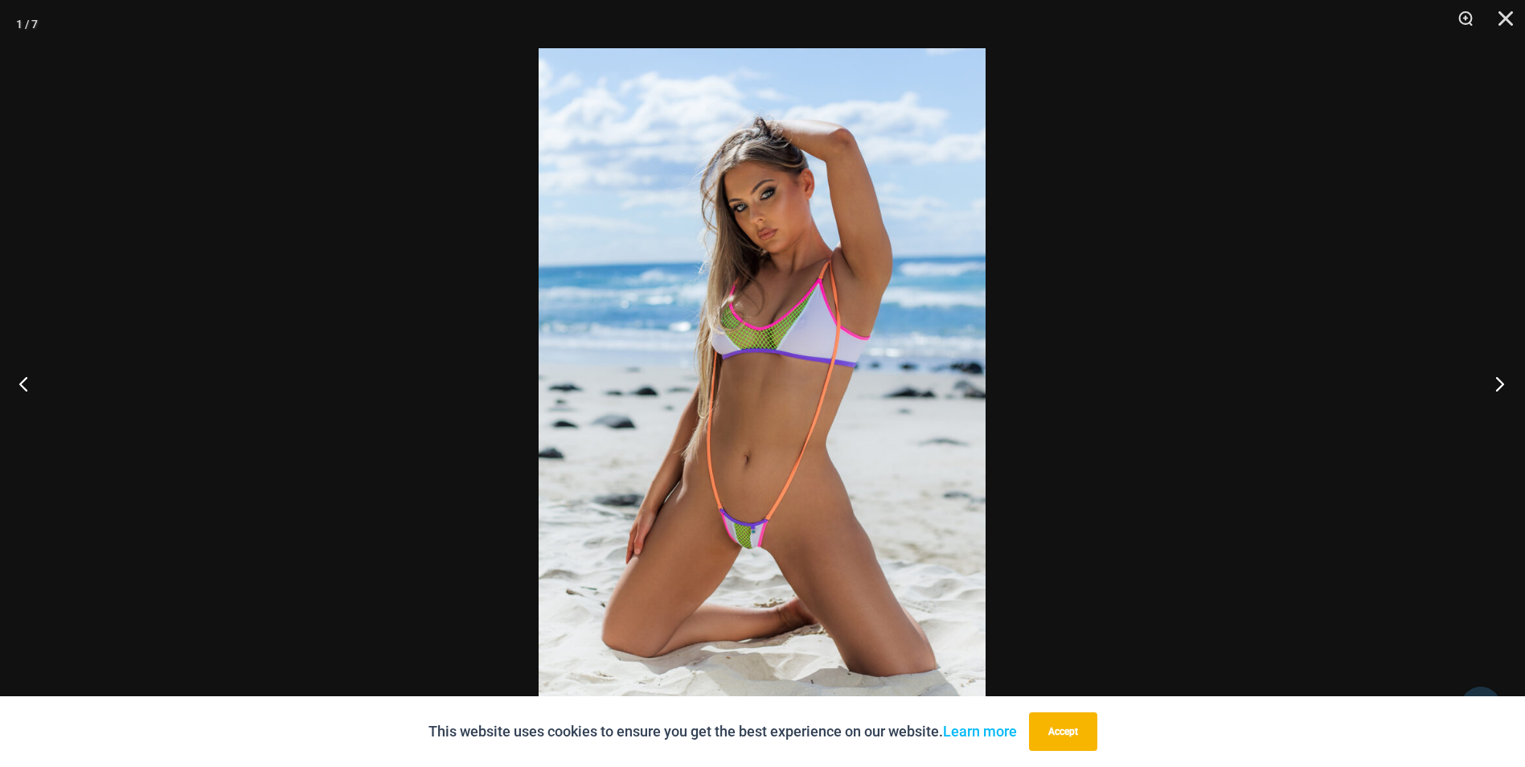
click at [1214, 392] on button "Next" at bounding box center [1495, 383] width 60 height 80
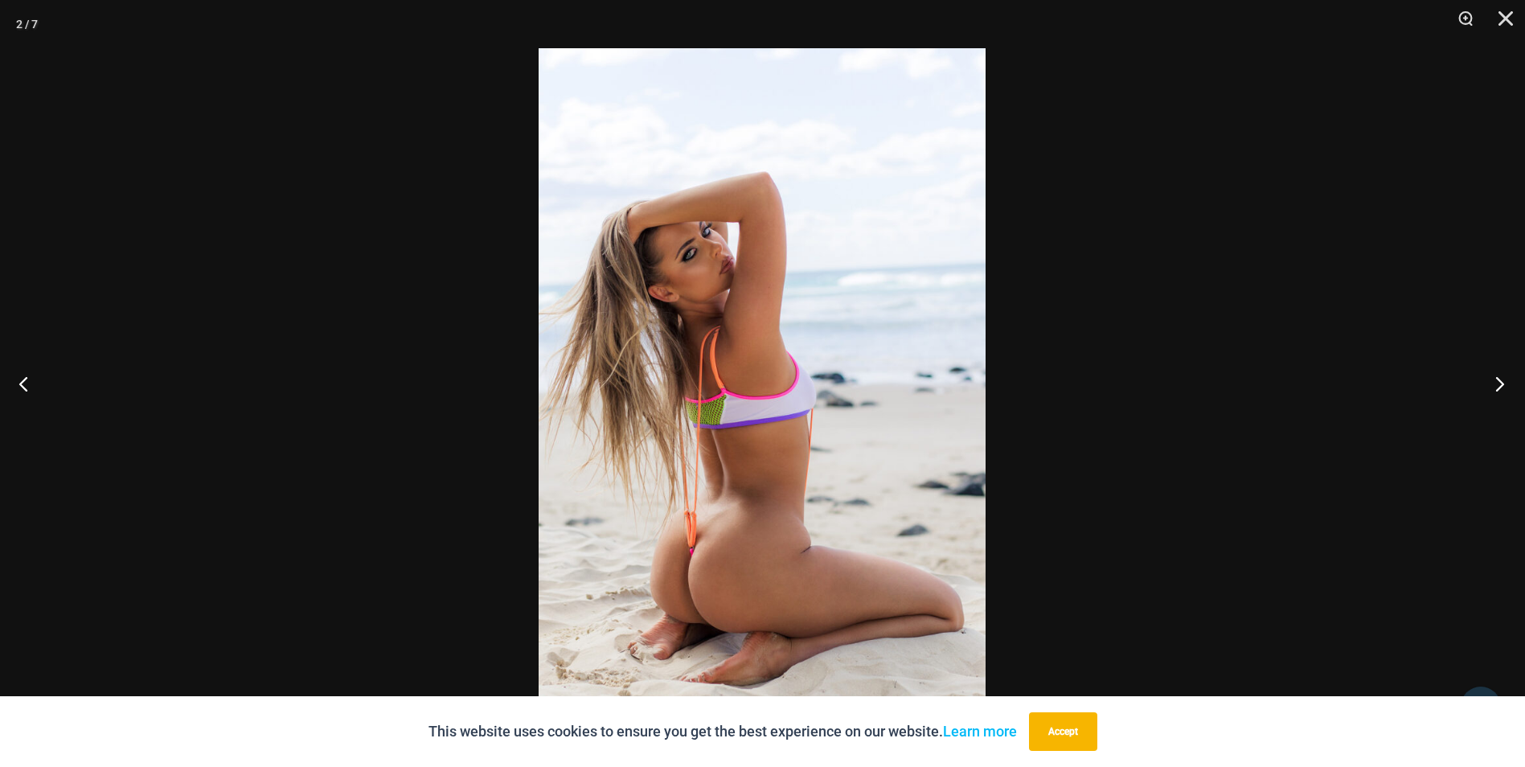
click at [1214, 391] on button "Next" at bounding box center [1495, 383] width 60 height 80
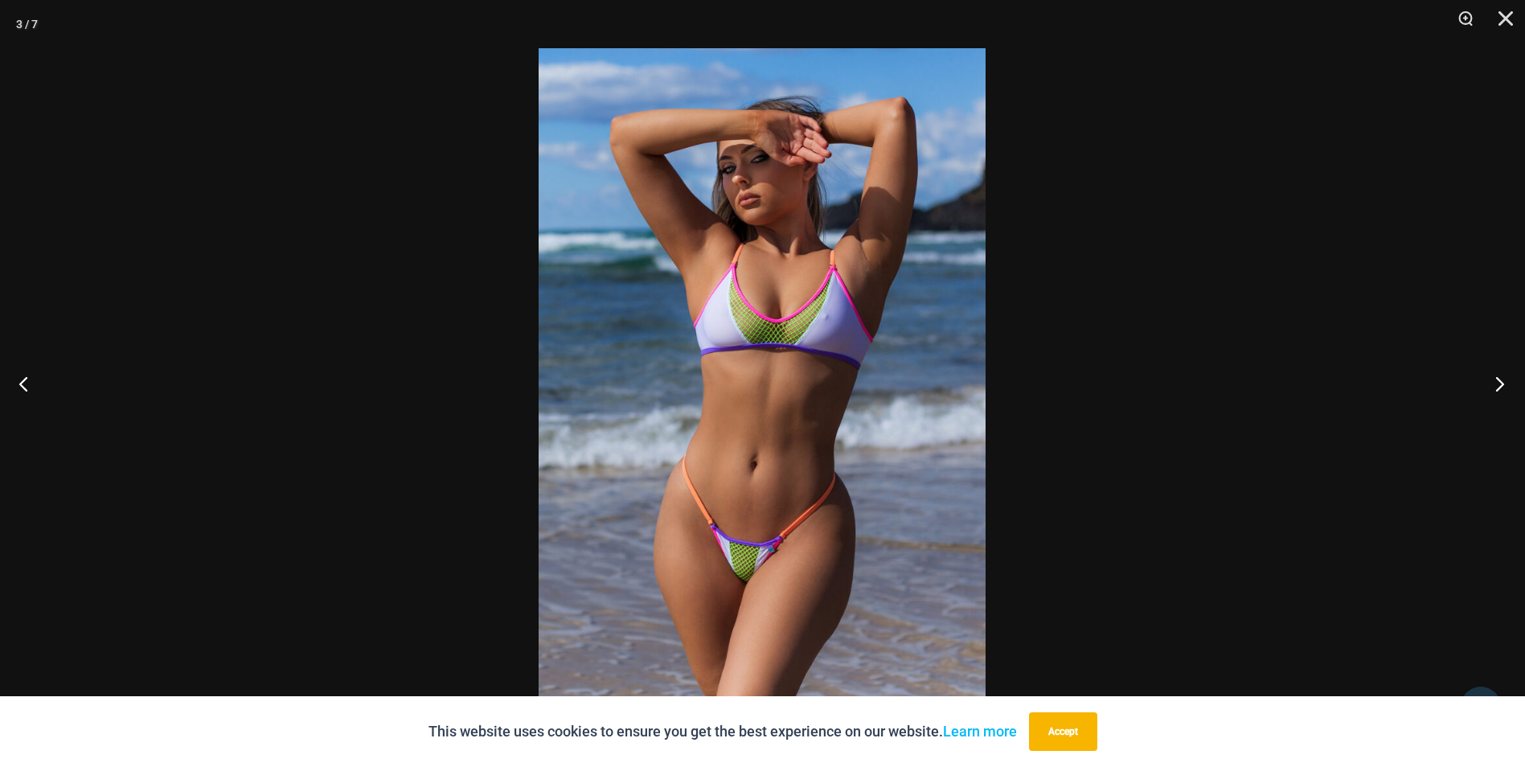
click at [1214, 391] on button "Next" at bounding box center [1495, 383] width 60 height 80
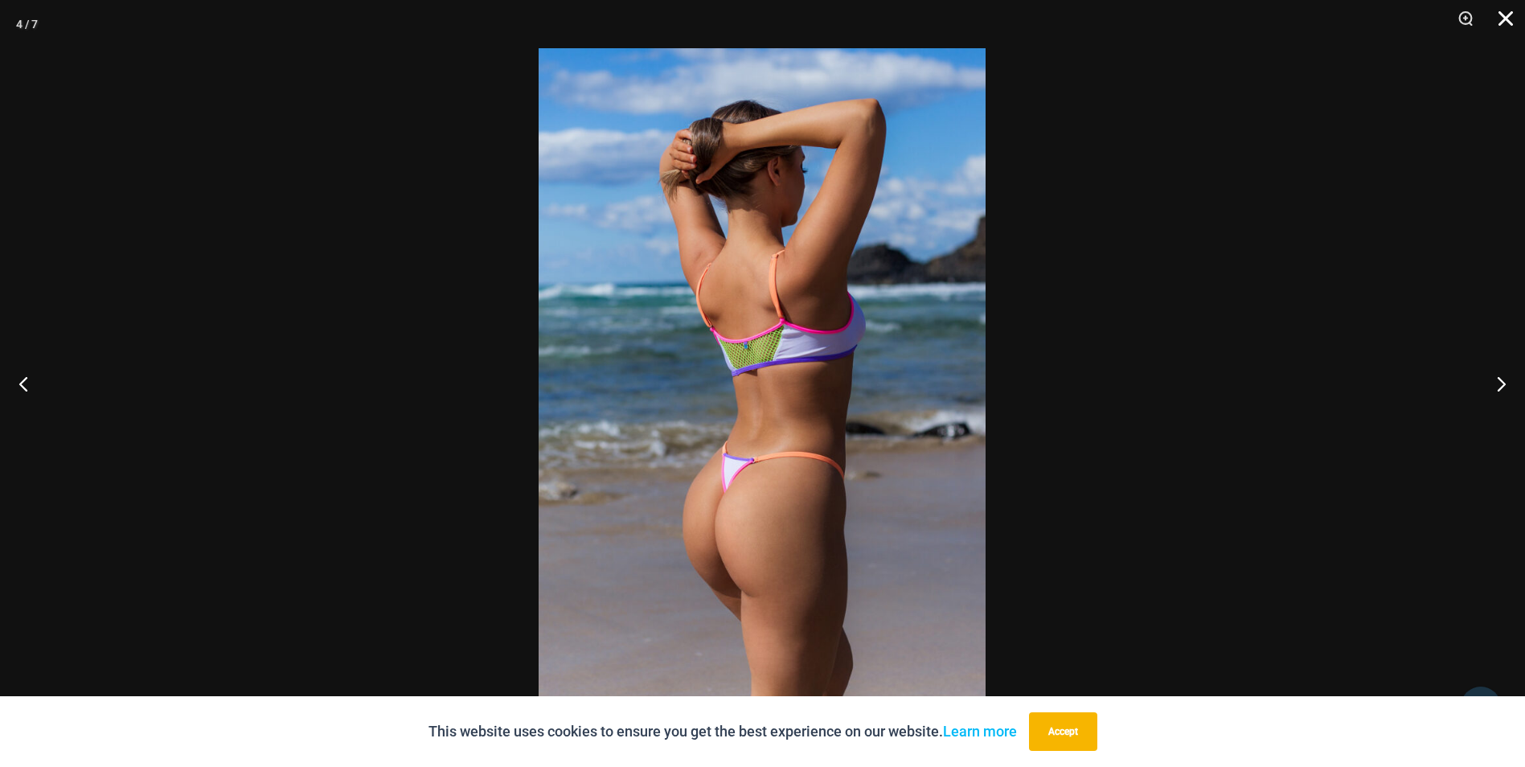
click at [1214, 16] on button "Close" at bounding box center [1500, 24] width 40 height 48
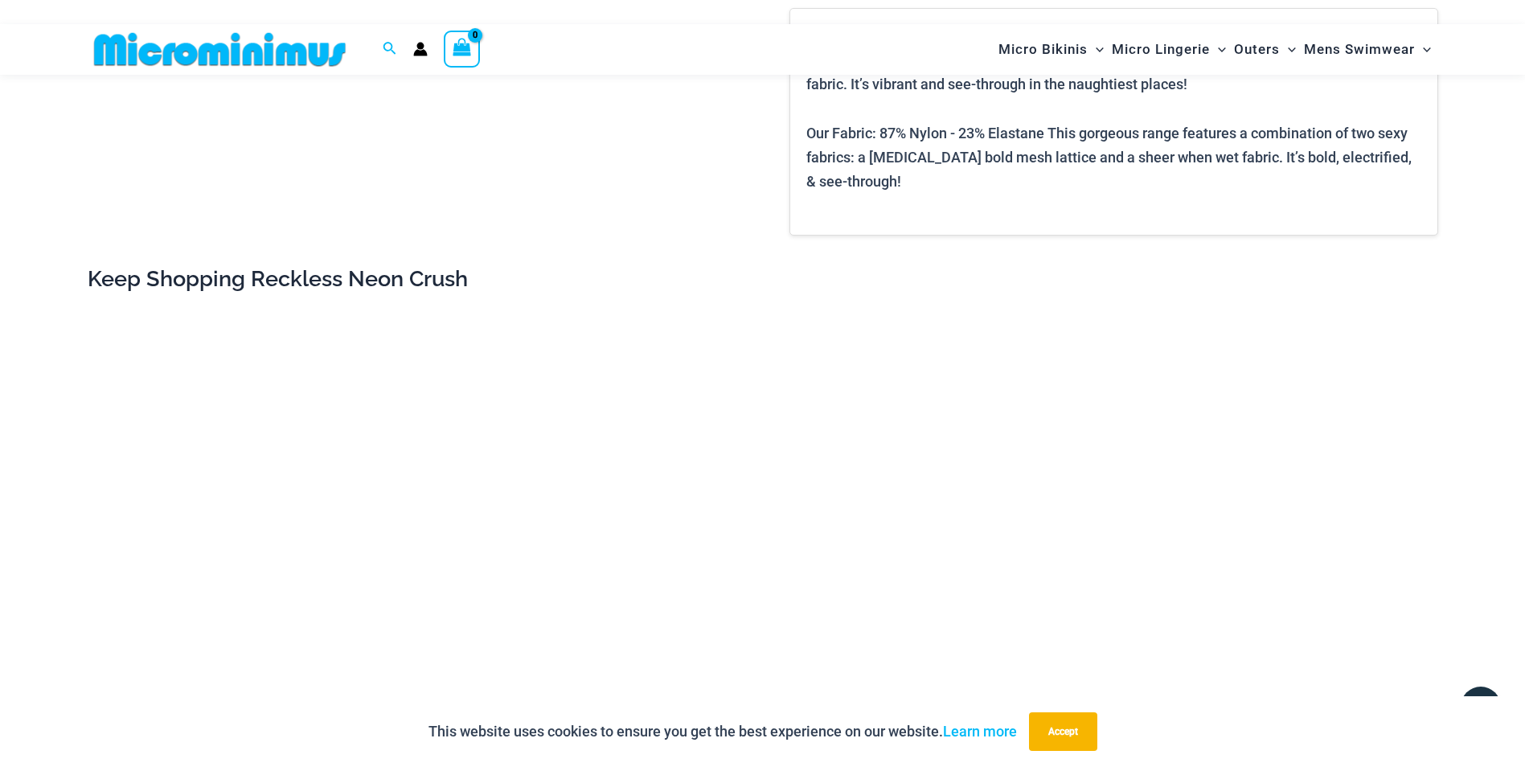
scroll to position [2677, 0]
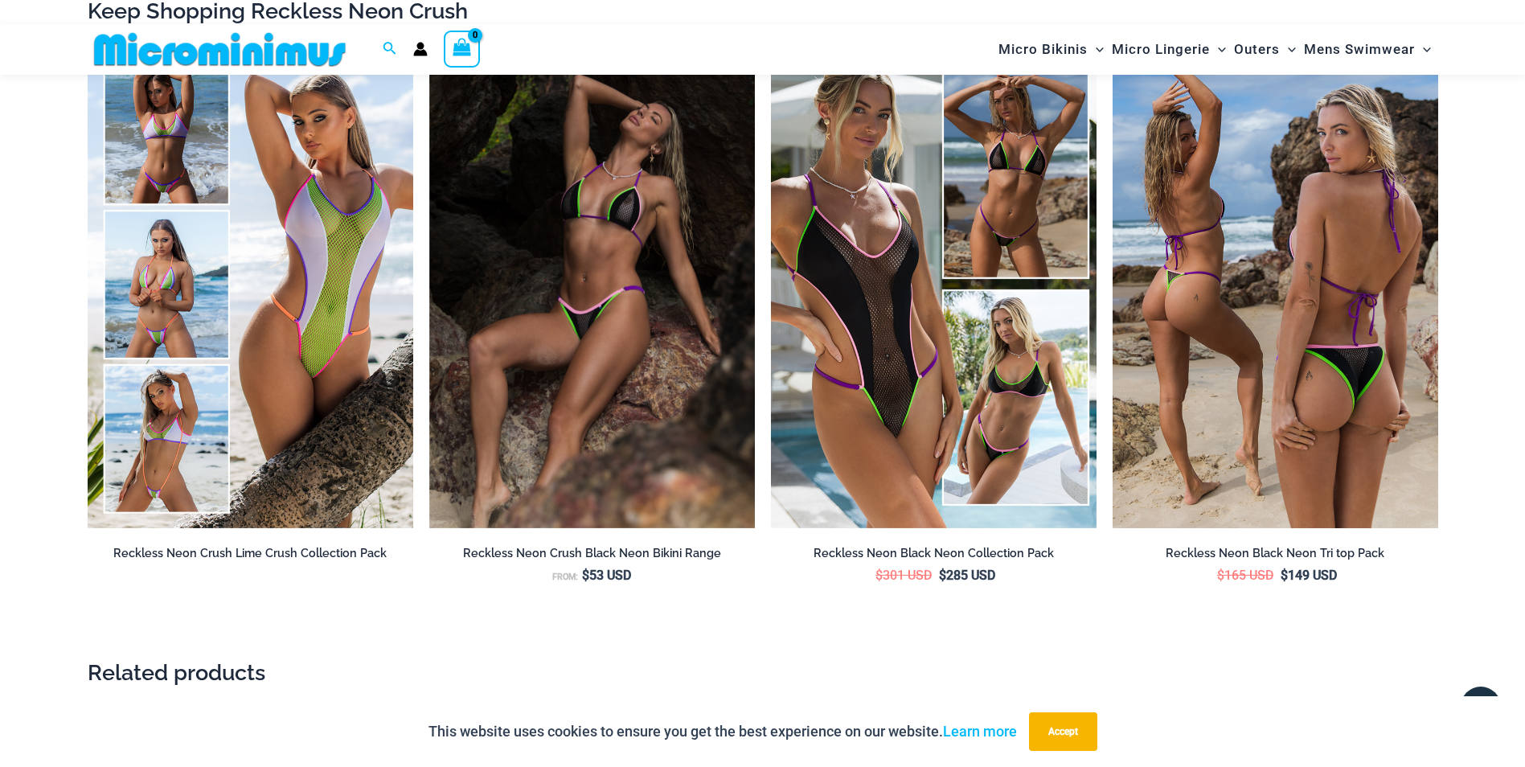
click at [1214, 397] on img at bounding box center [1276, 284] width 326 height 489
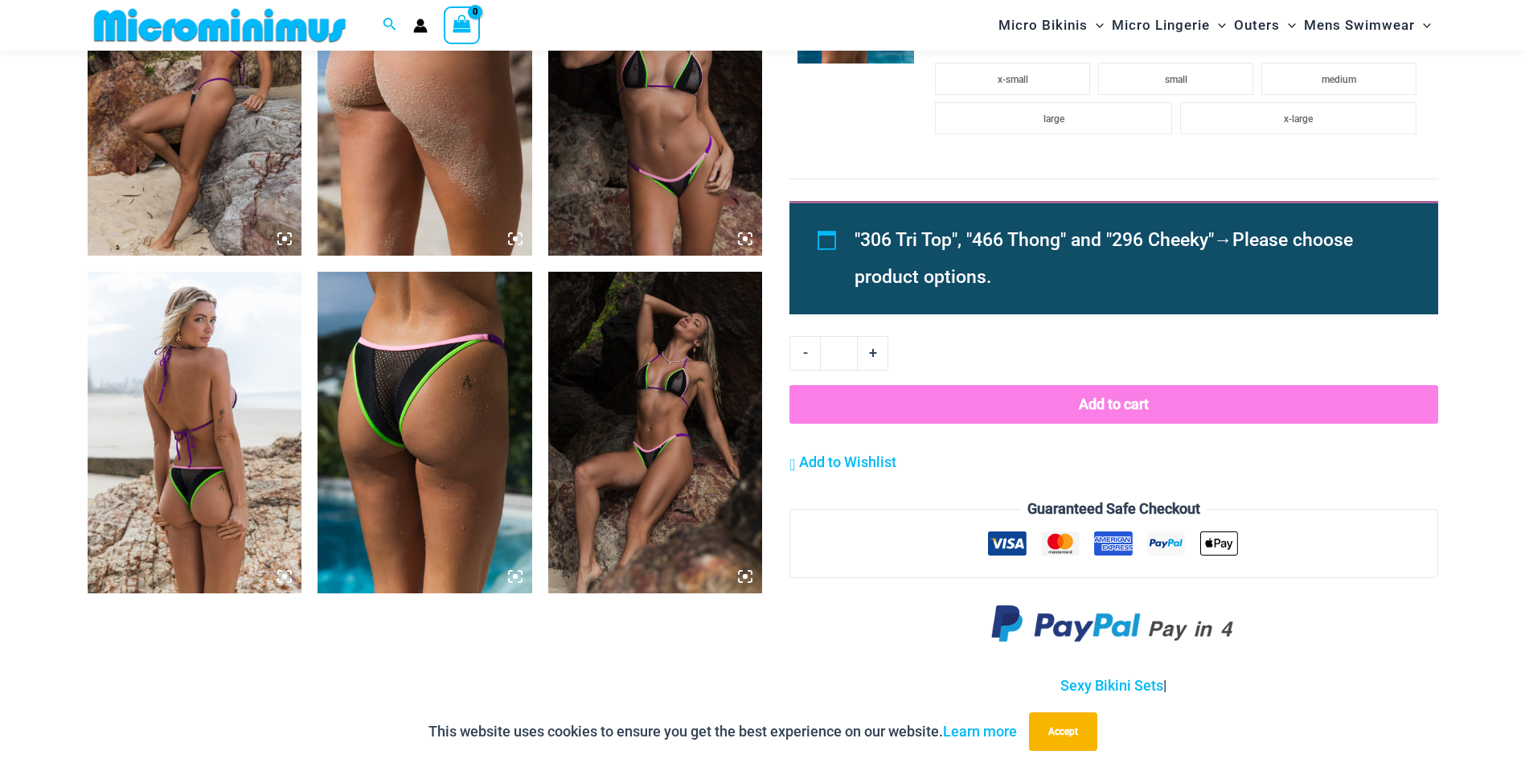
scroll to position [1593, 0]
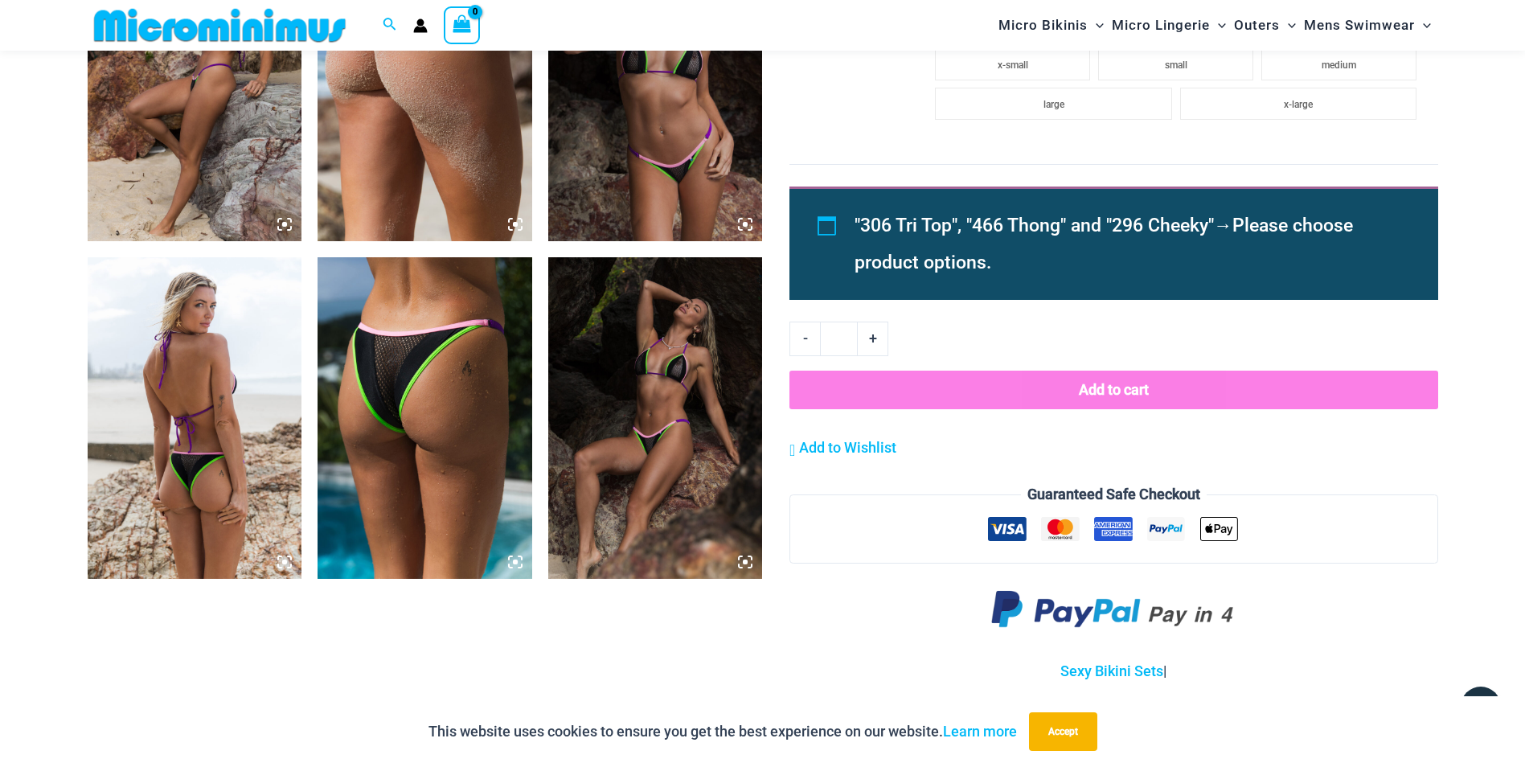
click at [494, 447] on img at bounding box center [425, 418] width 215 height 322
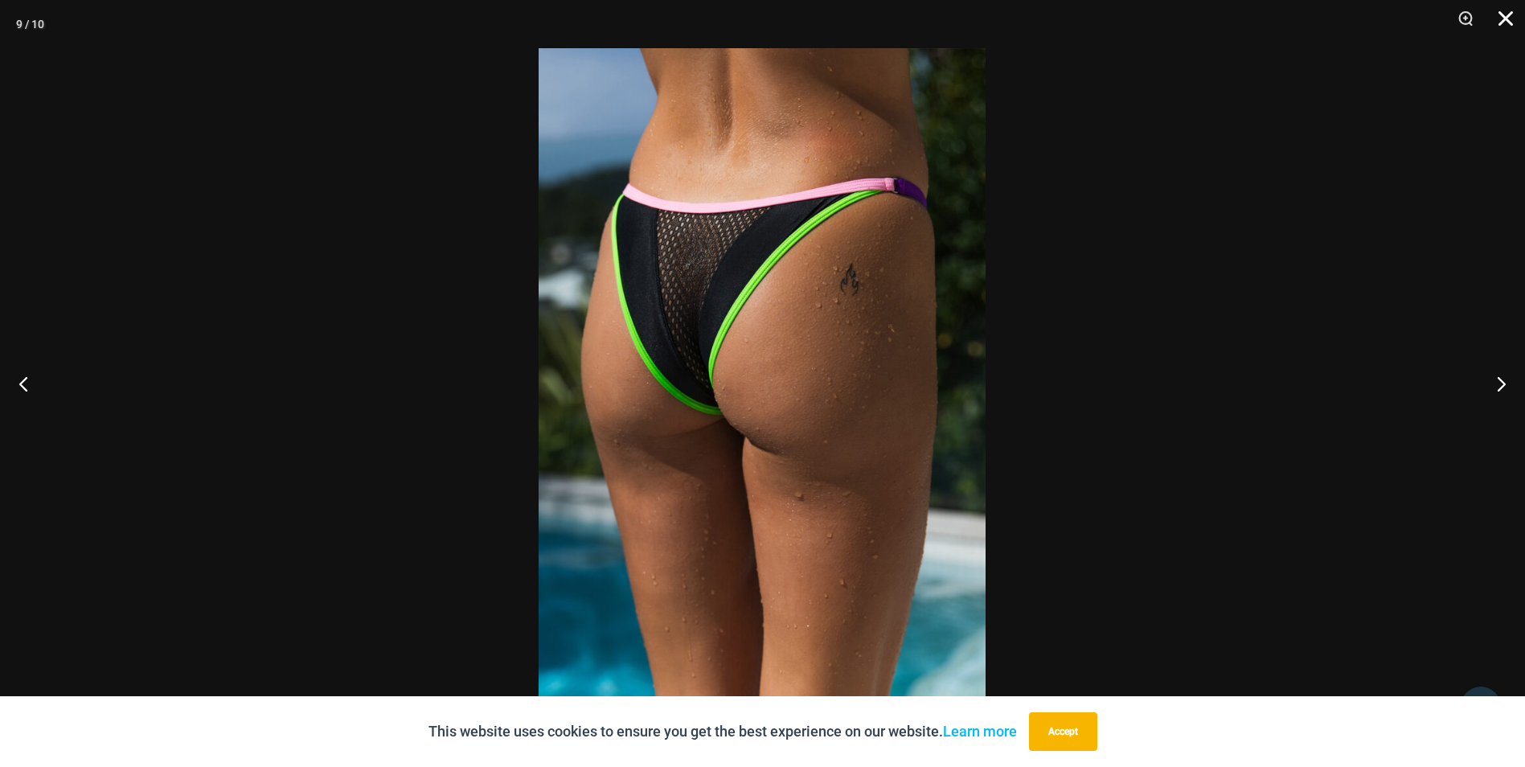
click at [1496, 17] on button "Close" at bounding box center [1500, 24] width 40 height 48
